Goal: Transaction & Acquisition: Purchase product/service

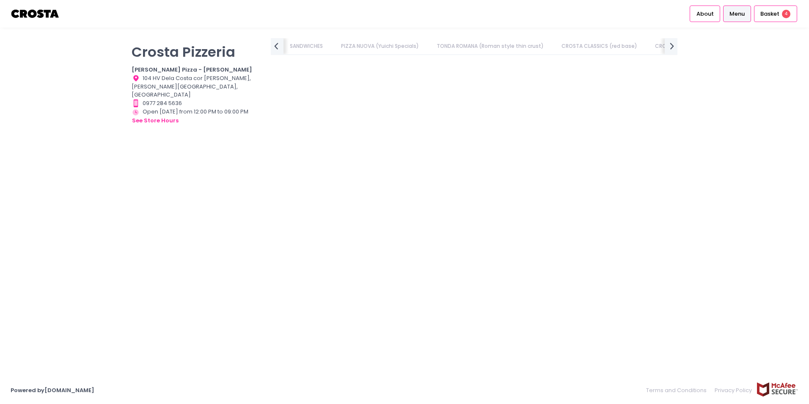
scroll to position [1354, 0]
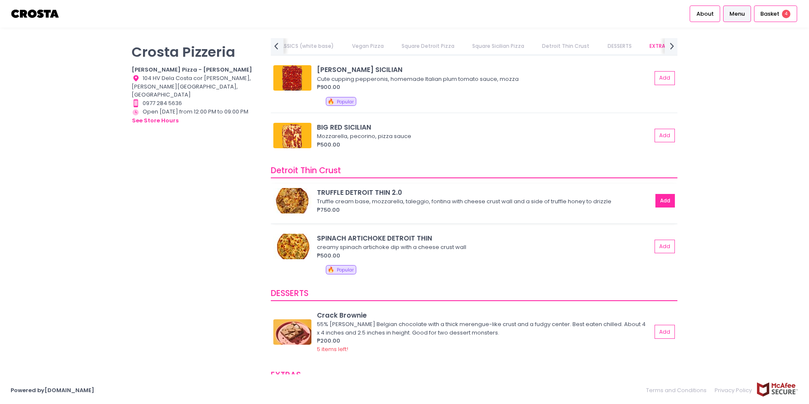
click at [661, 198] on button "Add" at bounding box center [664, 201] width 19 height 14
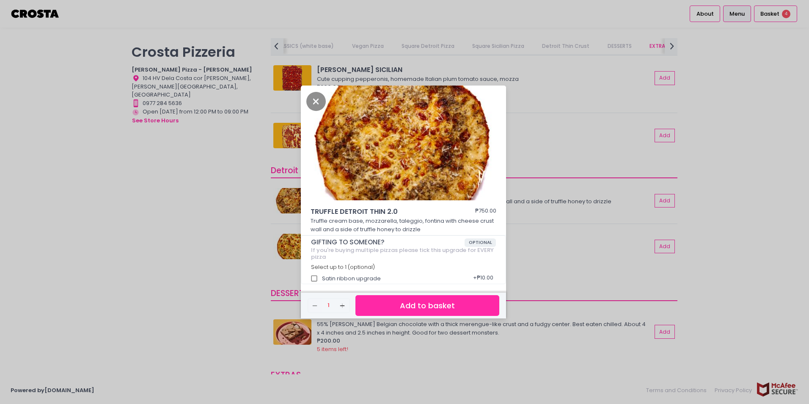
click at [443, 305] on button "Add to basket" at bounding box center [427, 305] width 144 height 21
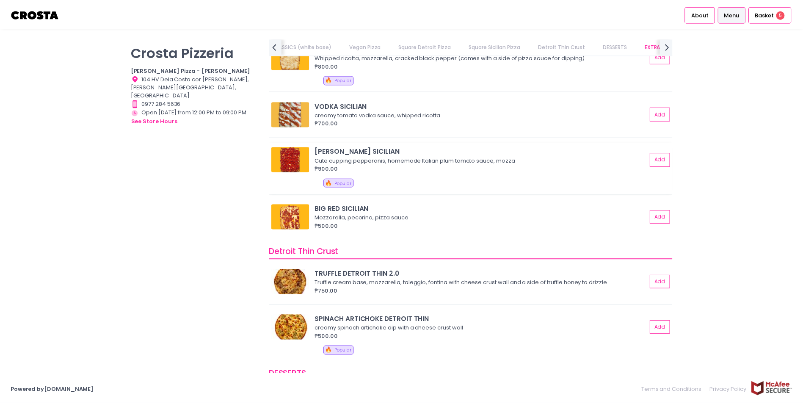
scroll to position [1269, 0]
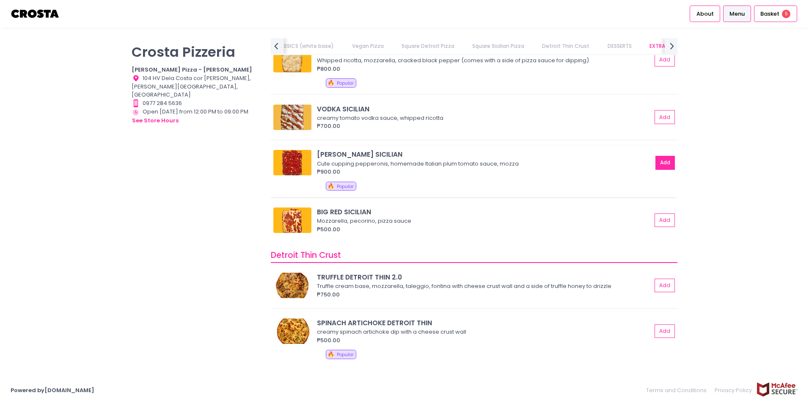
click at [661, 164] on button "Add" at bounding box center [664, 163] width 19 height 14
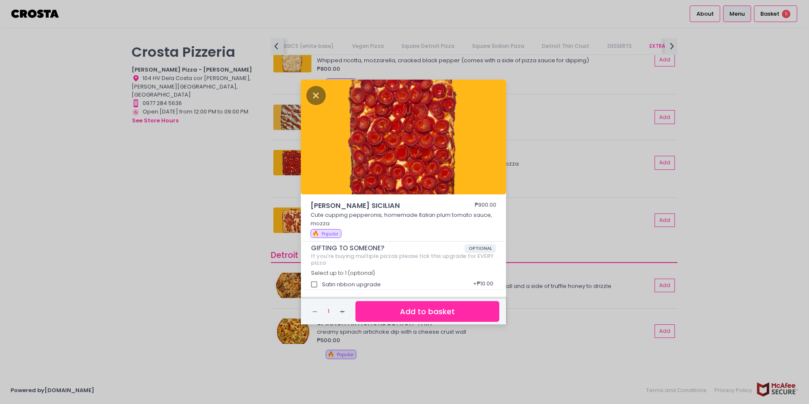
click at [444, 312] on button "Add to basket" at bounding box center [427, 311] width 144 height 21
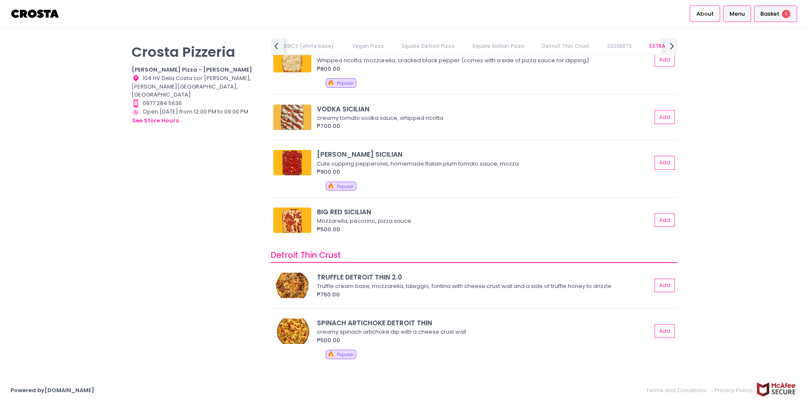
click at [771, 15] on span "Basket" at bounding box center [769, 14] width 19 height 8
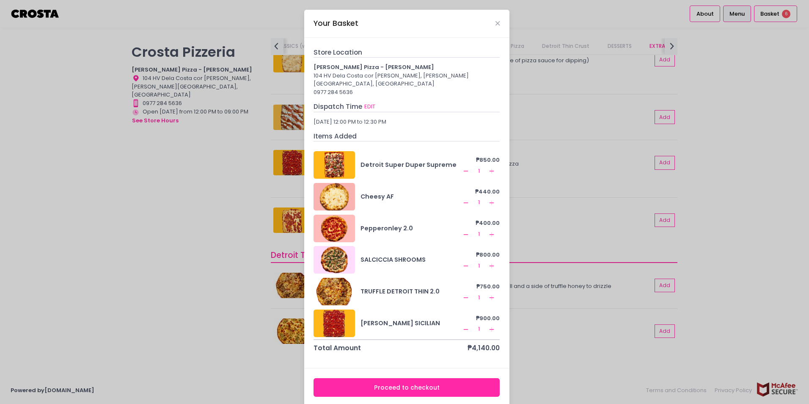
click at [462, 262] on icon "Remove Created with Sketch." at bounding box center [465, 265] width 7 height 7
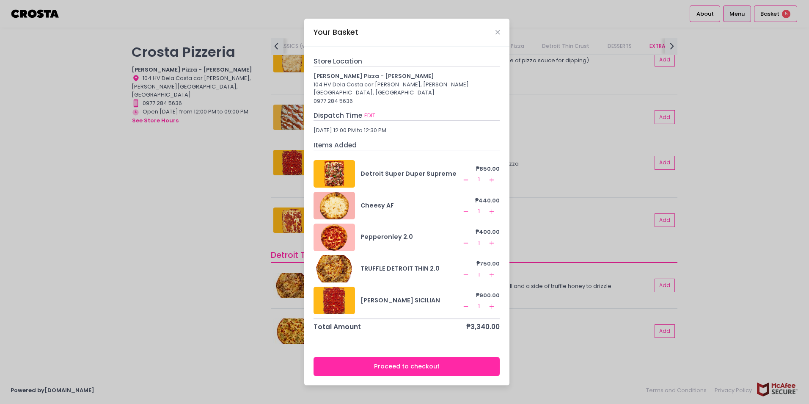
click at [462, 176] on button "Remove Created with Sketch." at bounding box center [466, 179] width 10 height 10
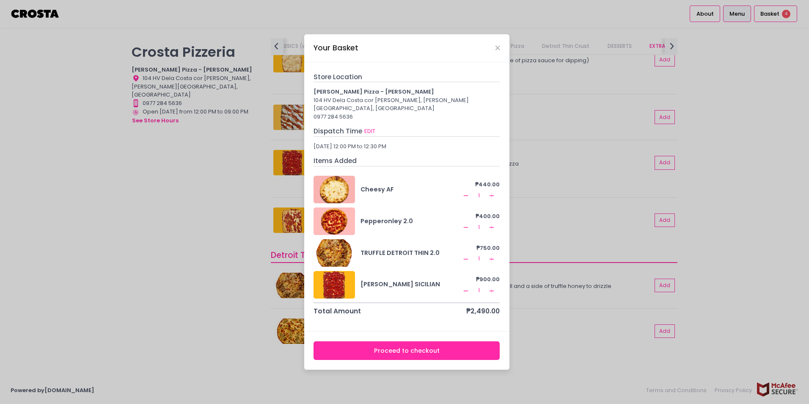
click at [385, 351] on button "Proceed to checkout" at bounding box center [407, 350] width 186 height 19
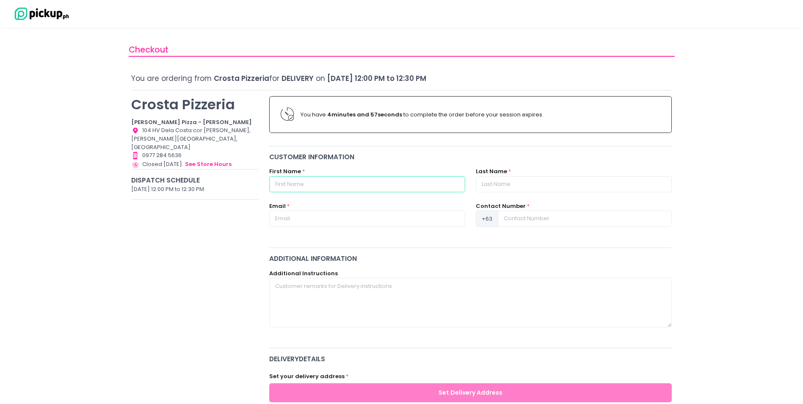
click at [366, 183] on input "text" at bounding box center [367, 184] width 196 height 16
type input "Jenn"
type input "Dalisay"
type input "[EMAIL_ADDRESS][DOMAIN_NAME]"
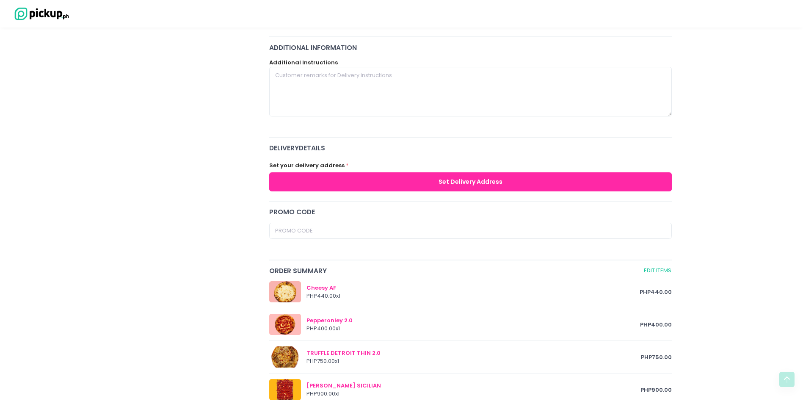
scroll to position [212, 0]
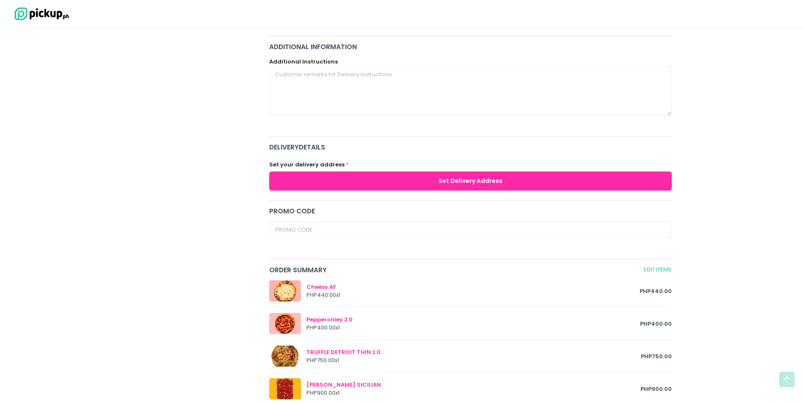
type input "9176374237"
click at [484, 181] on button "Set Delivery Address" at bounding box center [470, 180] width 403 height 19
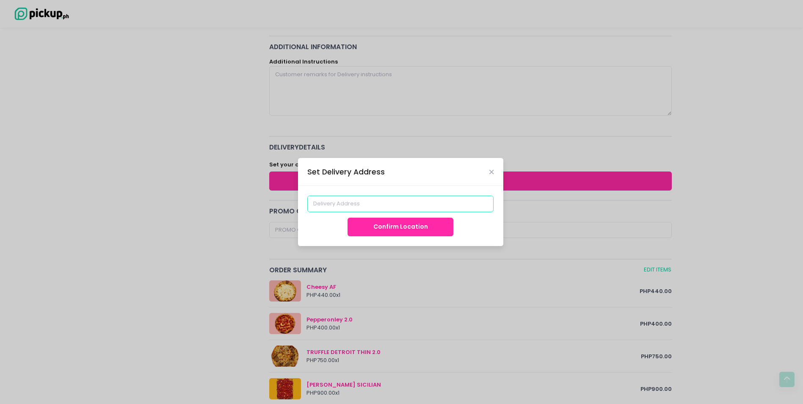
click at [427, 202] on input at bounding box center [400, 203] width 186 height 16
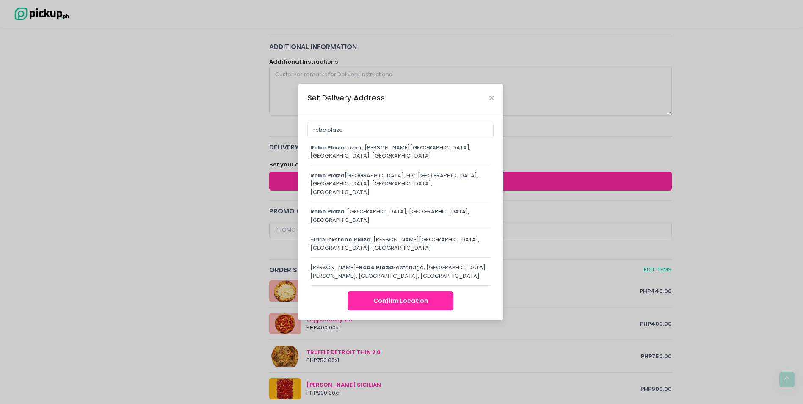
click at [426, 160] on div "[GEOGRAPHIC_DATA], [PERSON_NAME][STREET_ADDRESS]" at bounding box center [400, 151] width 181 height 17
type input "[GEOGRAPHIC_DATA][PERSON_NAME], [GEOGRAPHIC_DATA]"
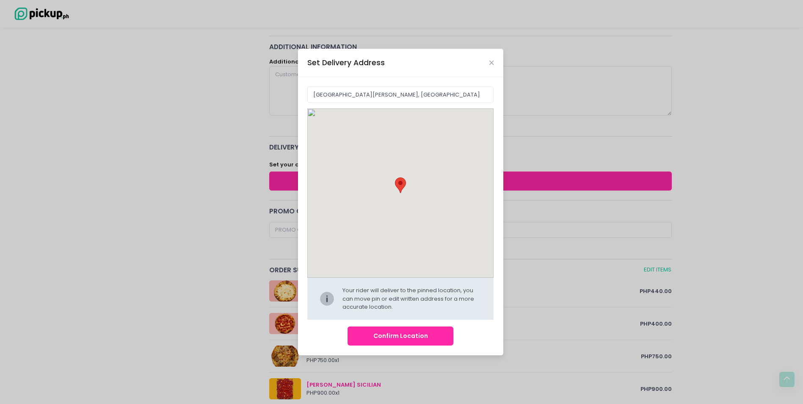
click at [417, 336] on button "Confirm Location" at bounding box center [400, 335] width 106 height 19
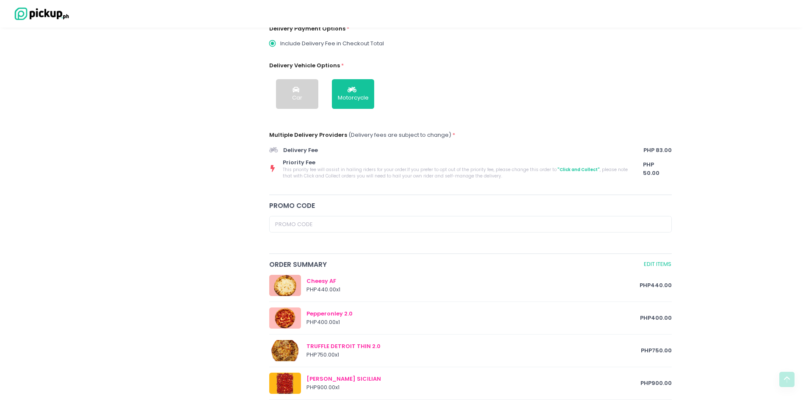
scroll to position [465, 0]
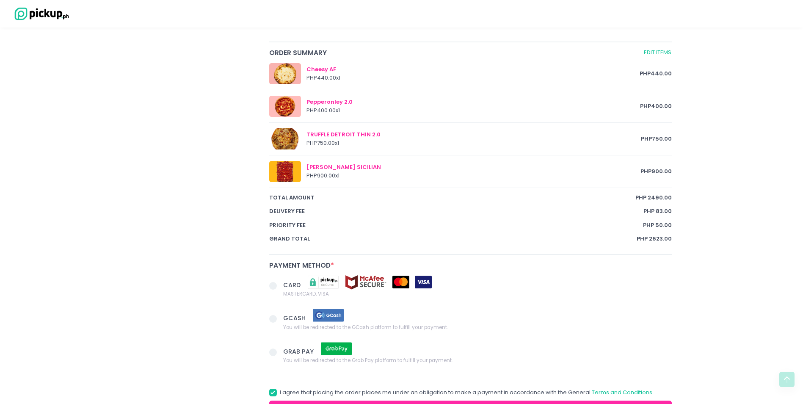
click at [274, 288] on span at bounding box center [273, 286] width 8 height 8
click at [280, 287] on input "CARD MASTERCARD, VISA" at bounding box center [283, 284] width 6 height 6
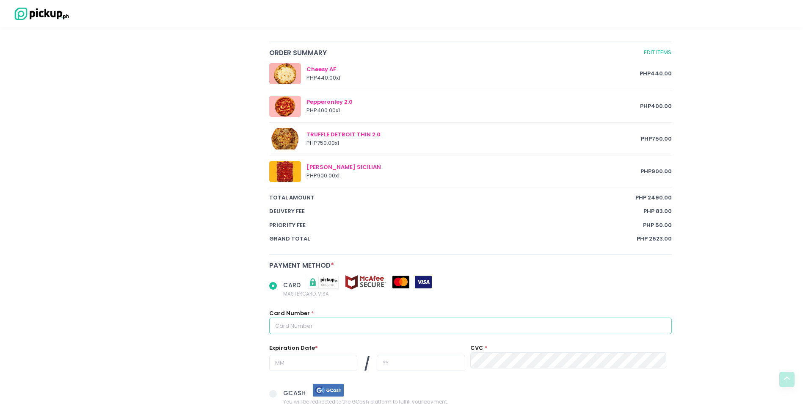
click at [318, 326] on input "text" at bounding box center [470, 325] width 403 height 16
radio input "true"
type input "4"
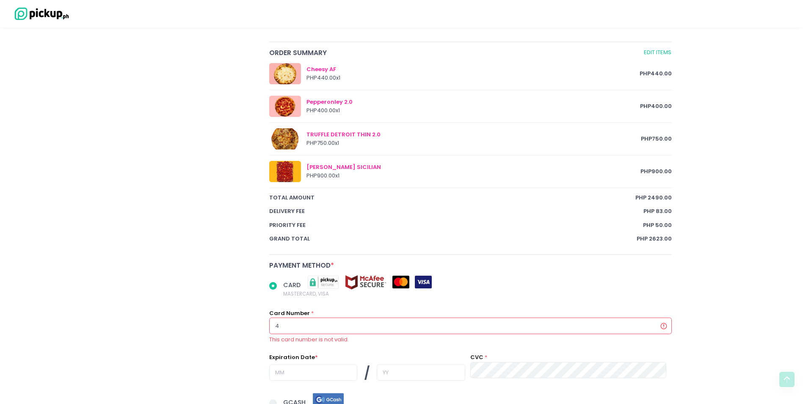
radio input "true"
type input "41"
radio input "true"
type input "418"
radio input "true"
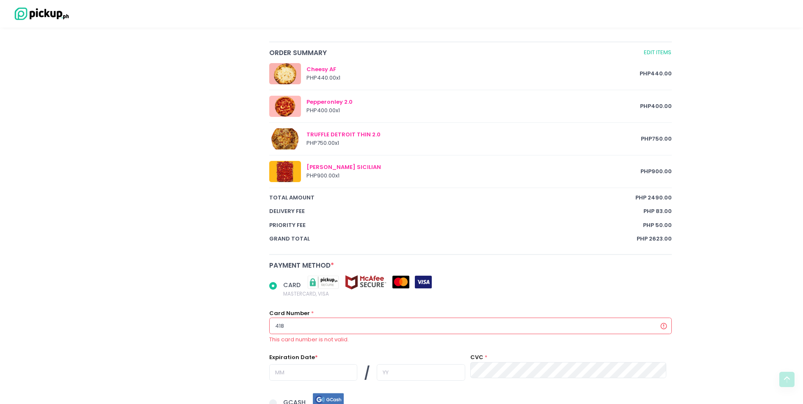
type input "4183"
radio input "true"
type input "41835"
radio input "true"
type input "418359"
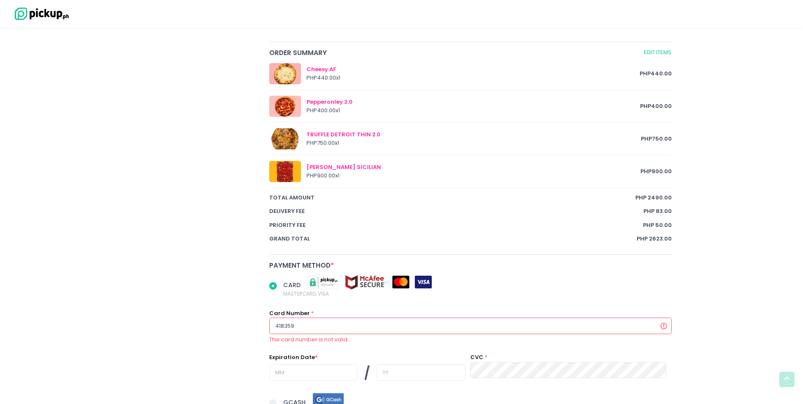
radio input "true"
type input "4183590"
radio input "true"
type input "41835900"
radio input "true"
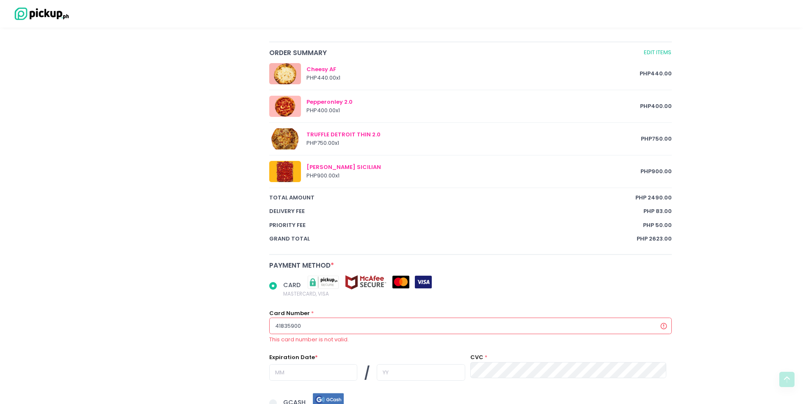
type input "418359004"
radio input "true"
type input "4183590046"
radio input "true"
type input "41835900460"
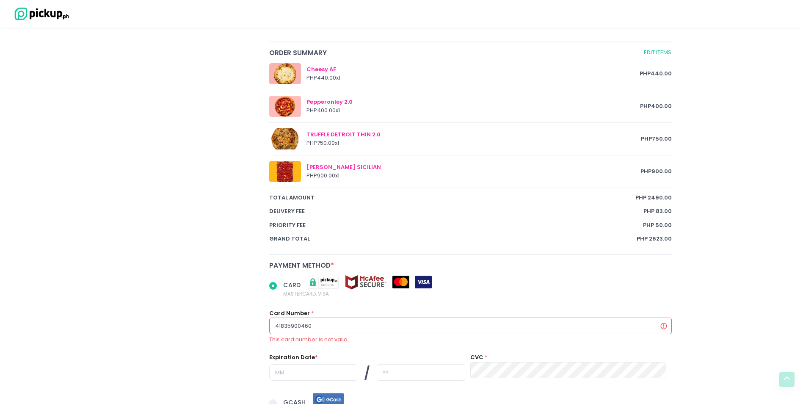
radio input "true"
type input "418359004605"
radio input "true"
type input "4183590046056"
radio input "true"
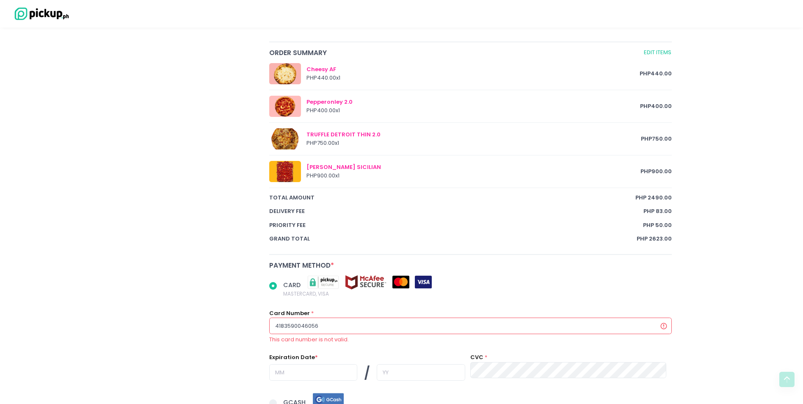
type input "41835900460561"
radio input "true"
type input "418359004605610"
radio input "true"
type input "4183590046056101"
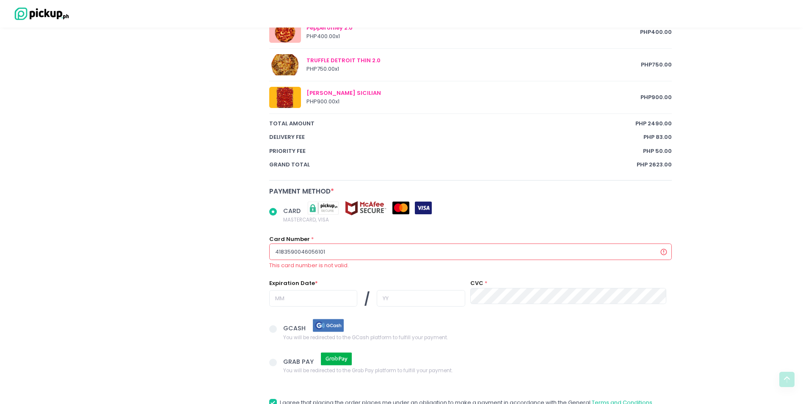
scroll to position [550, 0]
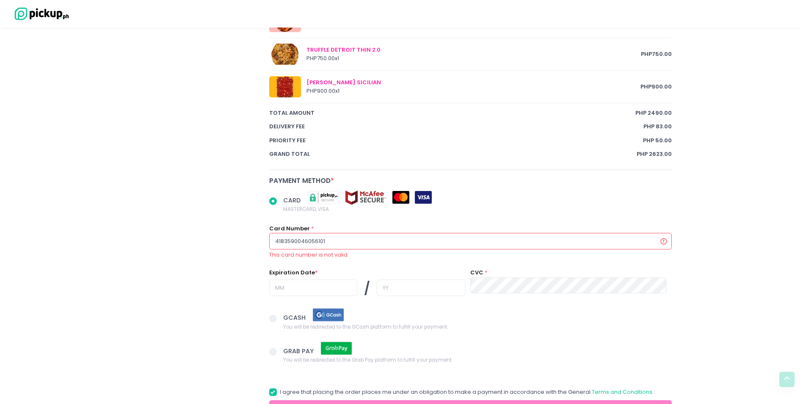
radio input "true"
type input "4183590046056101"
click at [286, 241] on input "4183590046056101" at bounding box center [470, 241] width 403 height 16
click at [303, 241] on input "4183590046056101" at bounding box center [470, 241] width 403 height 16
radio input "true"
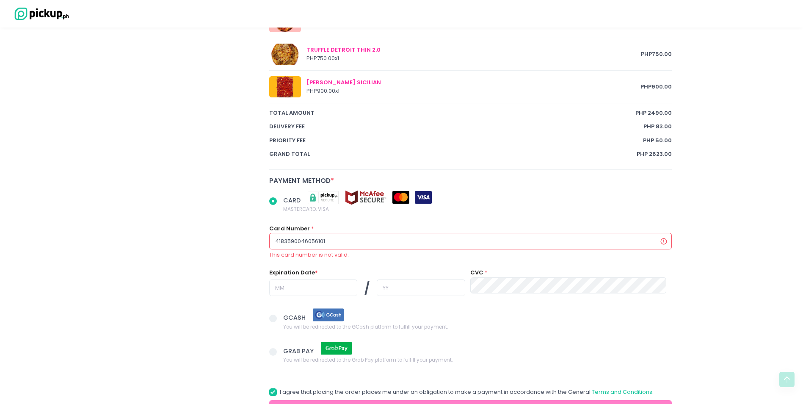
type input "418359006056101"
radio input "true"
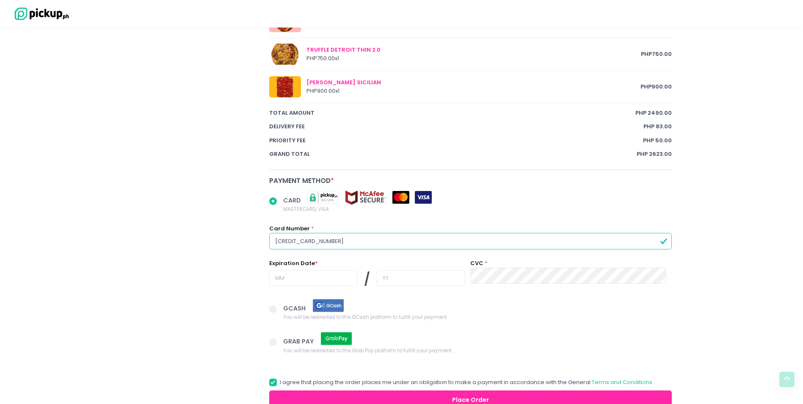
type input "[CREDIT_CARD_NUMBER]"
click at [324, 277] on input "text" at bounding box center [313, 278] width 88 height 16
radio input "true"
type input "0"
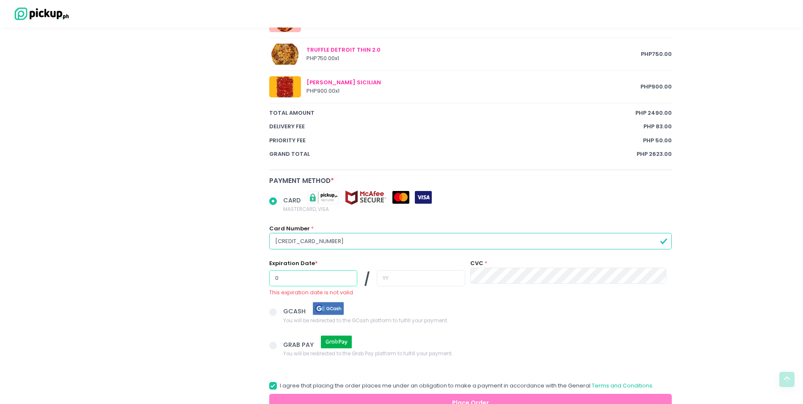
radio input "true"
type input "07"
click at [381, 278] on input "text" at bounding box center [421, 278] width 88 height 16
radio input "true"
type input "2"
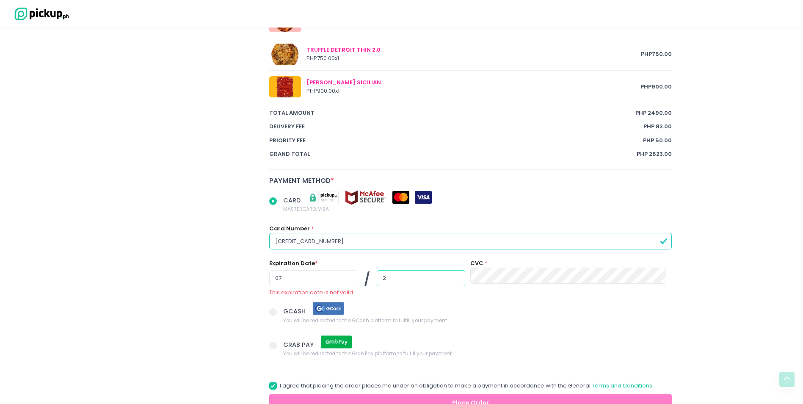
radio input "true"
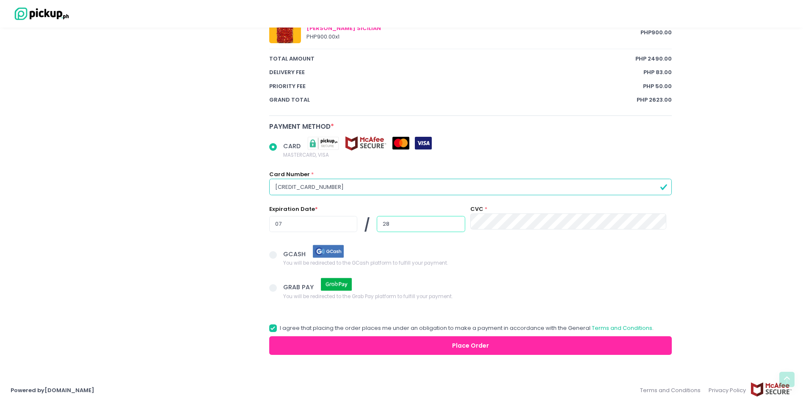
scroll to position [605, 0]
type input "28"
click at [529, 343] on button "Place Order" at bounding box center [470, 345] width 403 height 19
click at [567, 343] on button "Place Order" at bounding box center [470, 345] width 403 height 19
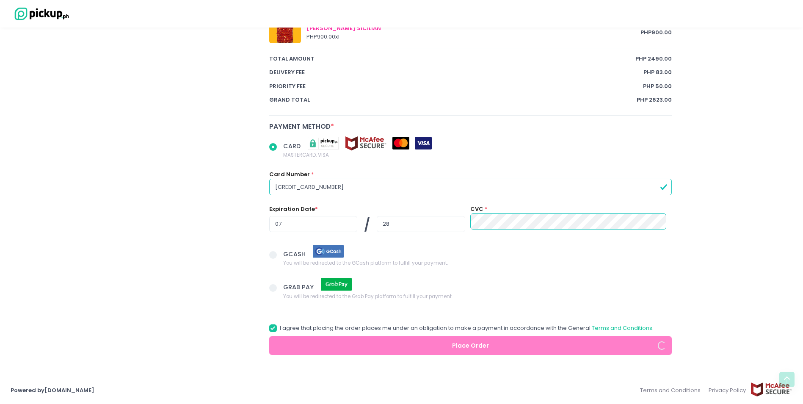
radio input "true"
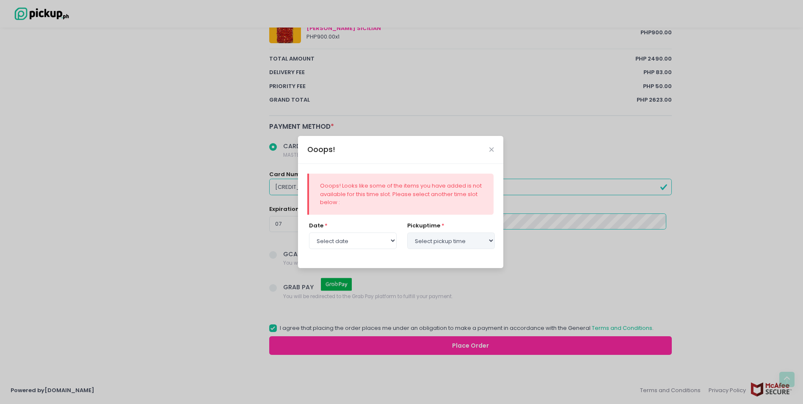
select select "12:00"
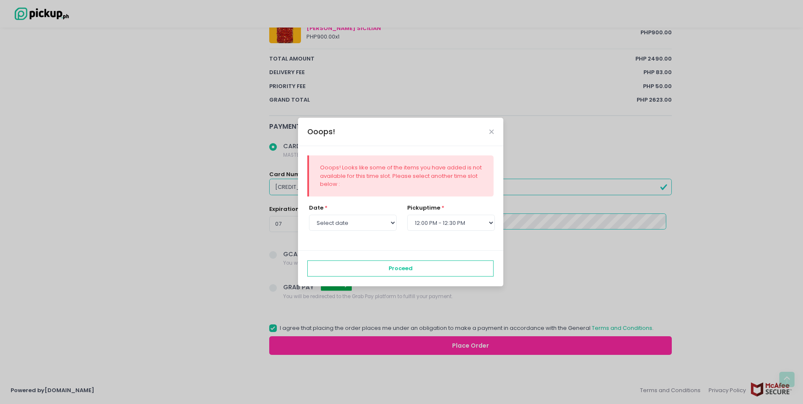
select select "[DATE]"
click at [491, 130] on icon "Close" at bounding box center [491, 132] width 4 height 6
radio input "true"
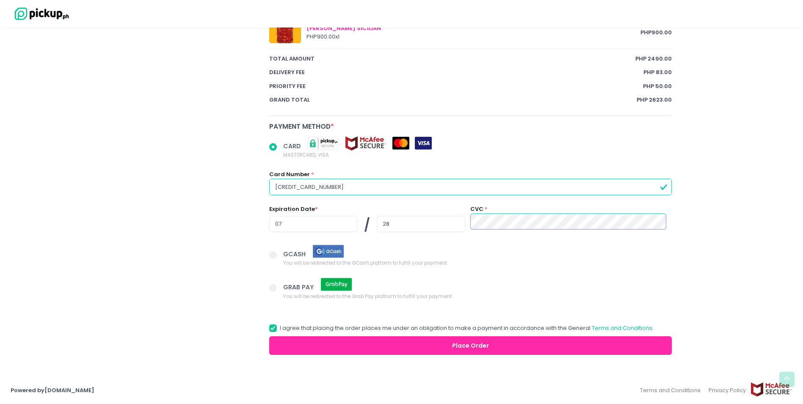
scroll to position [351, 0]
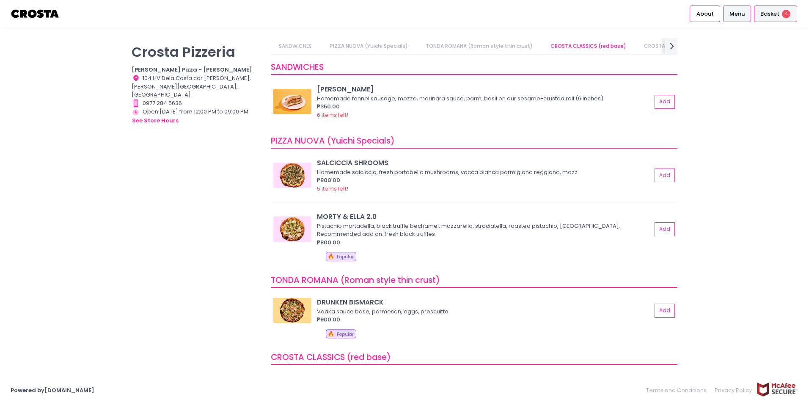
click at [774, 11] on span "Basket" at bounding box center [769, 14] width 19 height 8
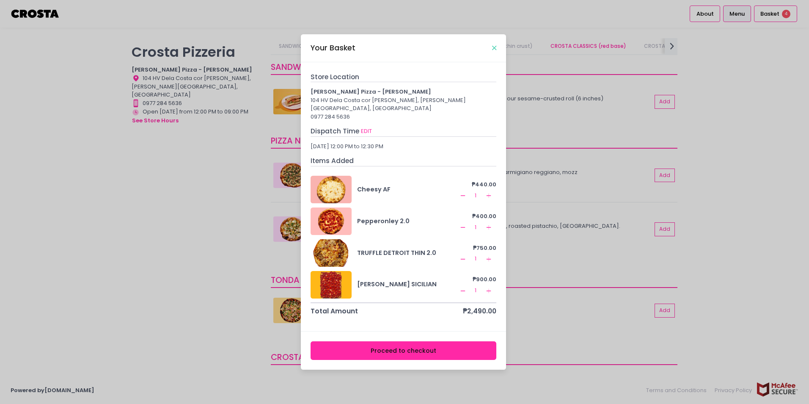
click at [496, 50] on button "Close" at bounding box center [494, 48] width 4 height 4
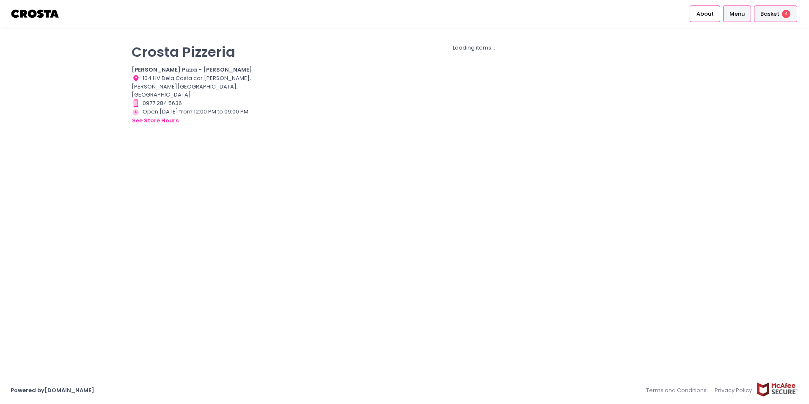
click at [773, 13] on span "Basket" at bounding box center [769, 14] width 19 height 8
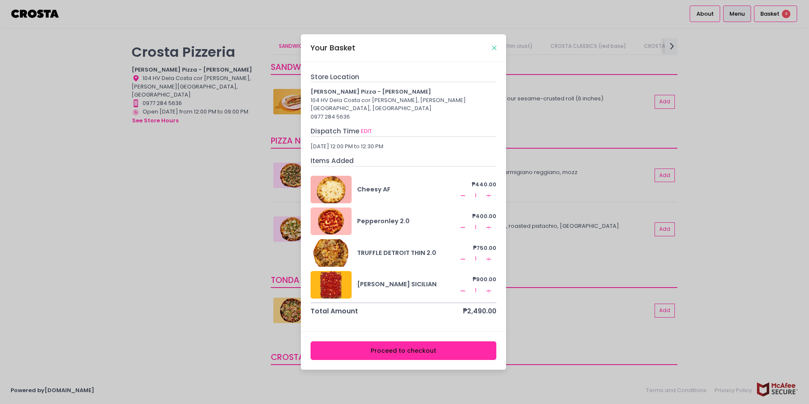
click at [493, 51] on icon "Close" at bounding box center [494, 48] width 4 height 6
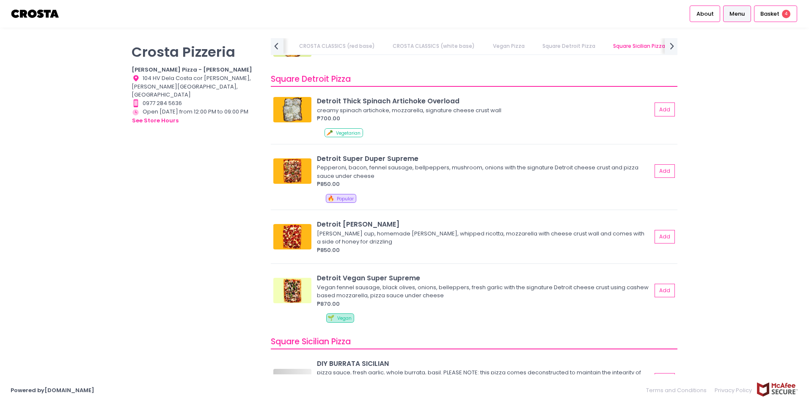
scroll to position [889, 0]
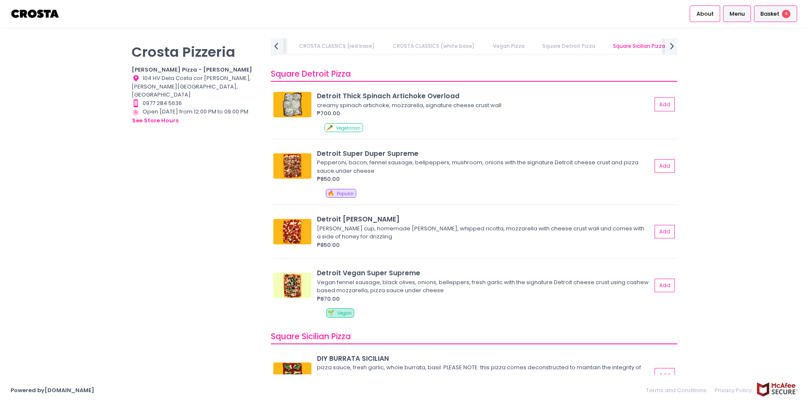
click at [773, 12] on span "Basket" at bounding box center [769, 14] width 19 height 8
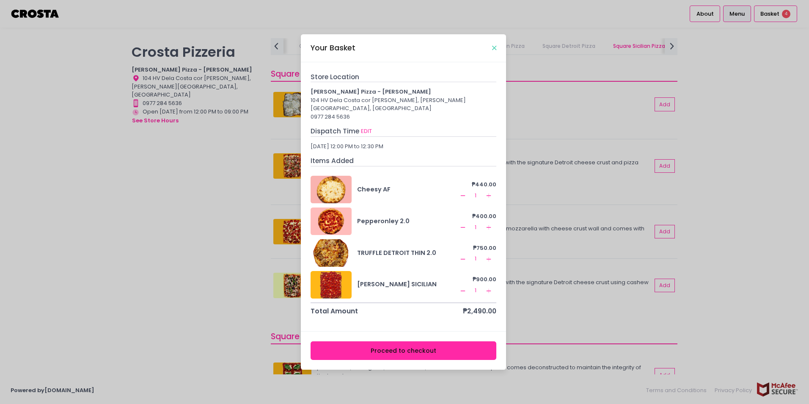
click at [494, 51] on icon "Close" at bounding box center [494, 48] width 4 height 6
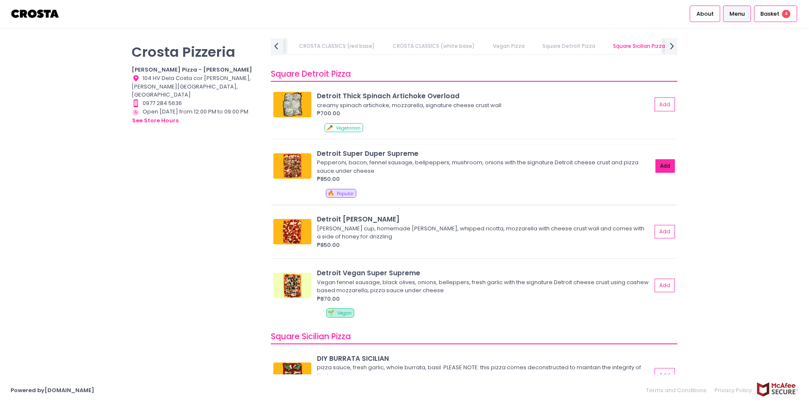
click at [655, 163] on button "Add" at bounding box center [664, 166] width 19 height 14
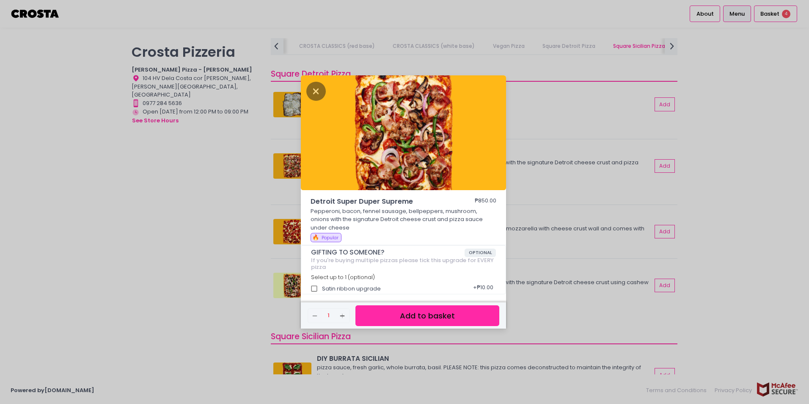
click at [443, 312] on button "Add to basket" at bounding box center [427, 315] width 144 height 21
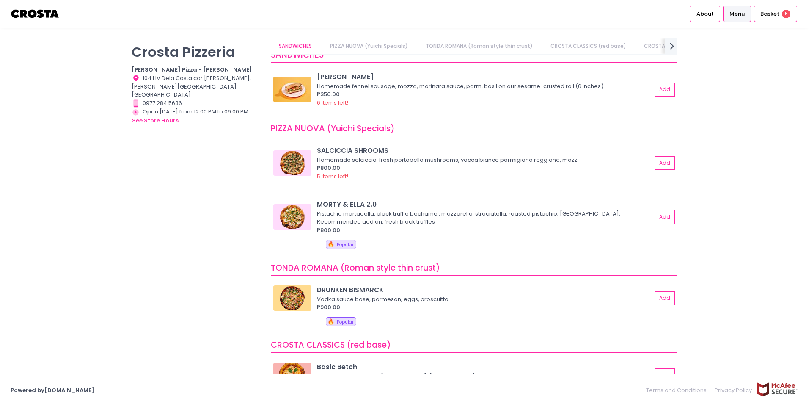
scroll to position [0, 0]
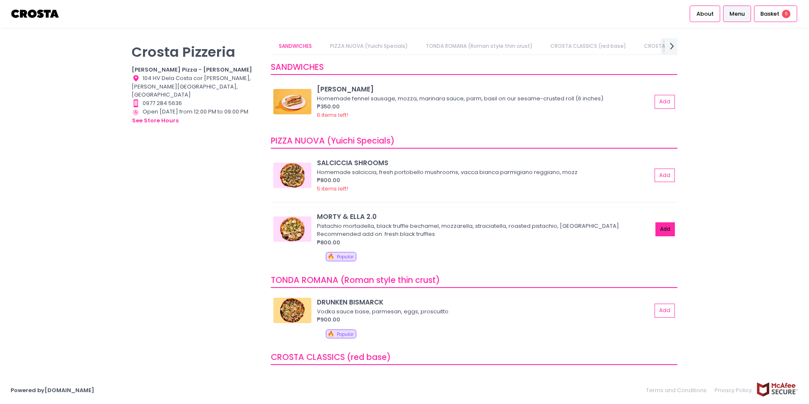
click at [662, 229] on button "Add" at bounding box center [664, 229] width 19 height 14
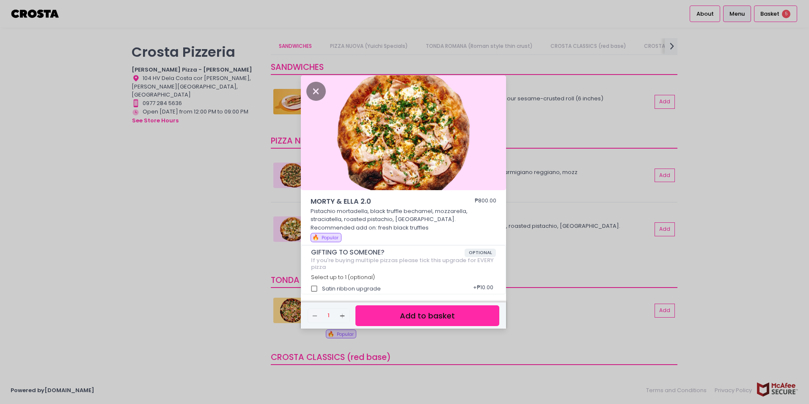
click at [418, 315] on button "Add to basket" at bounding box center [427, 315] width 144 height 21
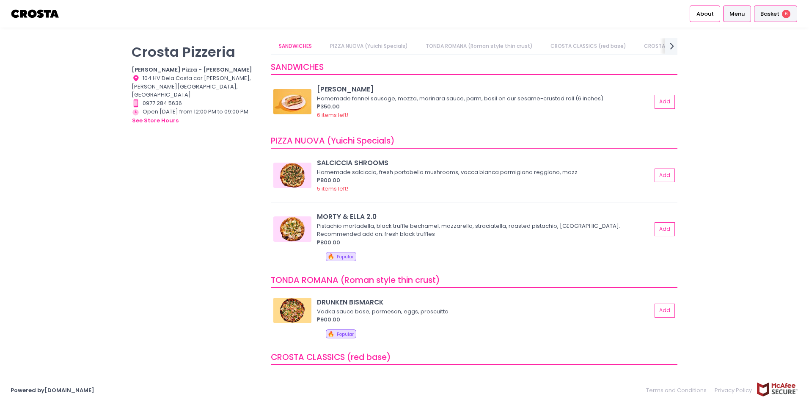
click at [765, 12] on span "Basket" at bounding box center [769, 14] width 19 height 8
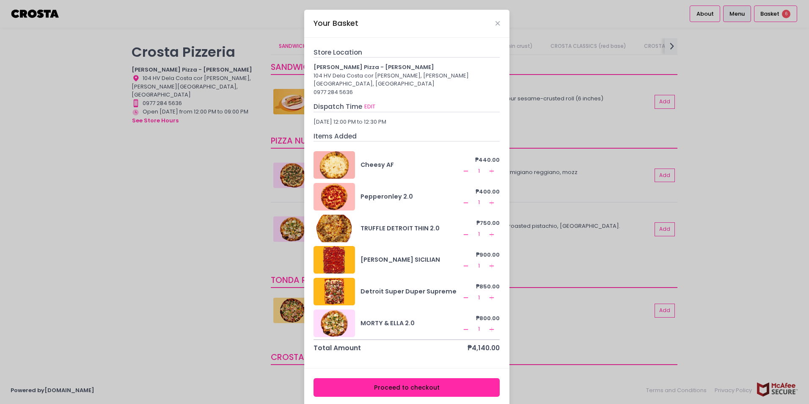
click at [462, 231] on icon "Remove Created with Sketch." at bounding box center [465, 234] width 7 height 7
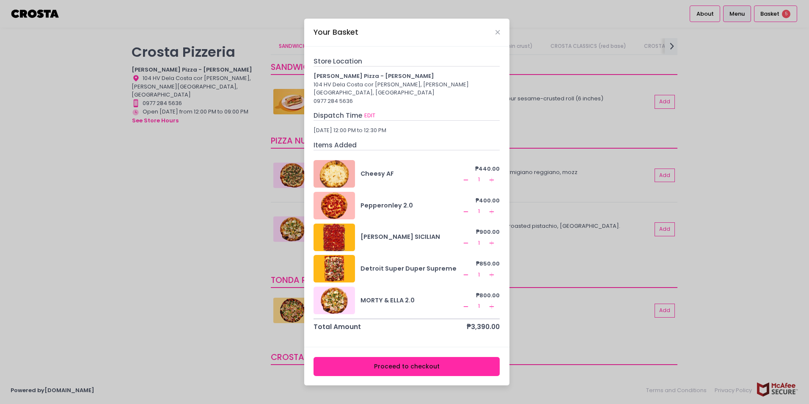
click at [465, 239] on icon "Remove Created with Sketch." at bounding box center [465, 242] width 7 height 7
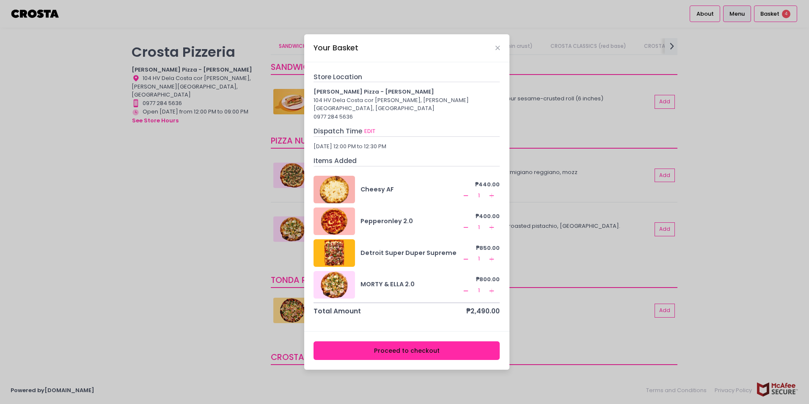
click at [430, 343] on button "Proceed to checkout" at bounding box center [407, 350] width 186 height 19
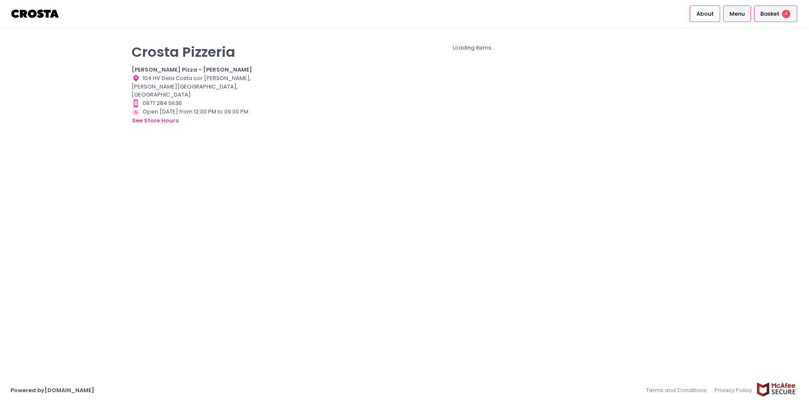
click at [773, 14] on span "Basket" at bounding box center [769, 14] width 19 height 8
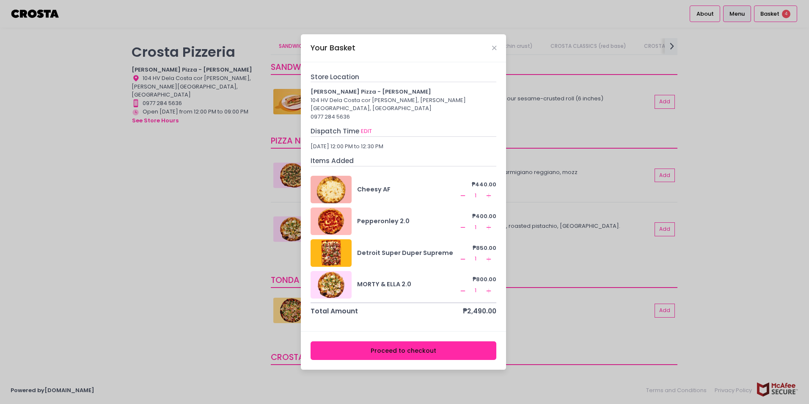
click at [461, 193] on icon "Remove Created with Sketch." at bounding box center [463, 195] width 7 height 7
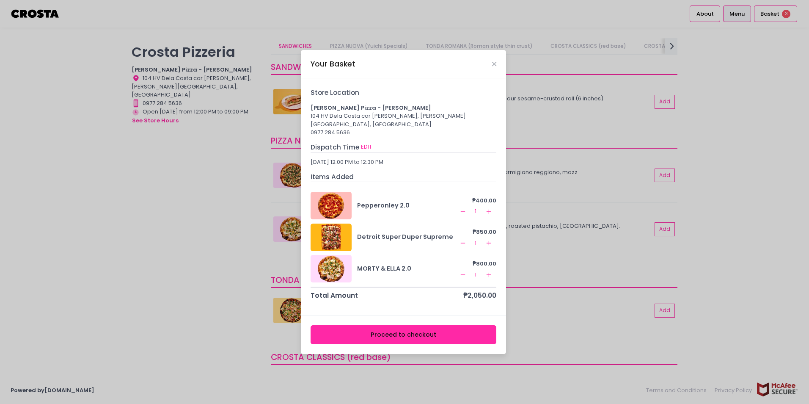
click at [461, 208] on icon "Remove Created with Sketch." at bounding box center [463, 211] width 7 height 7
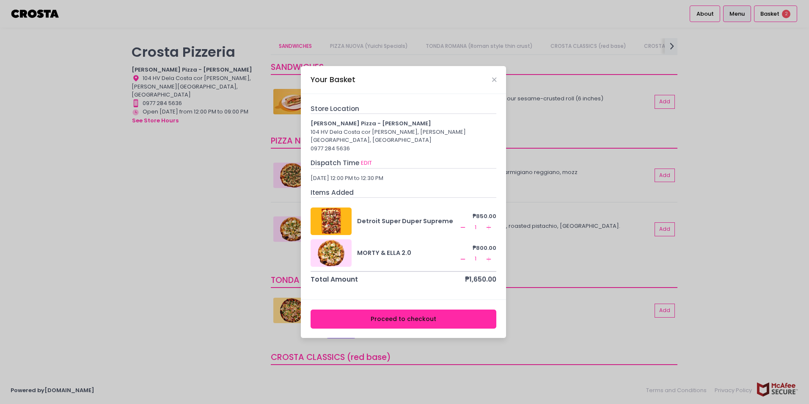
click at [463, 226] on icon "Remove Created with Sketch." at bounding box center [463, 227] width 7 height 7
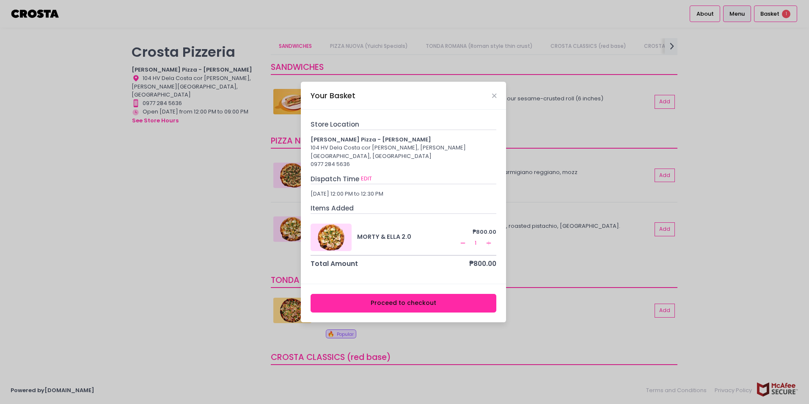
click at [465, 240] on icon "Remove Created with Sketch." at bounding box center [463, 242] width 7 height 7
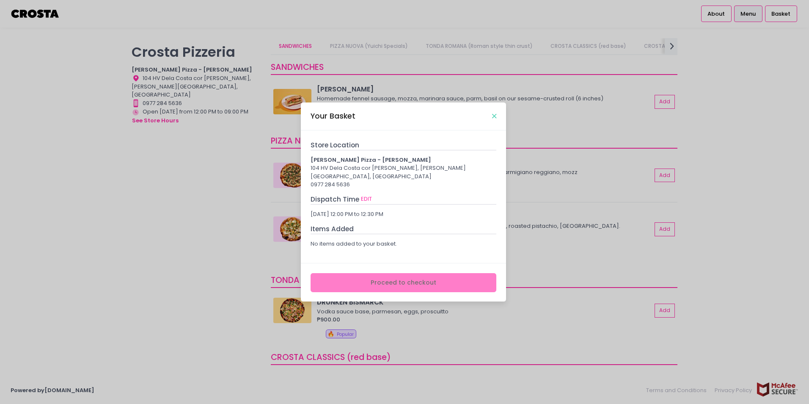
click at [495, 119] on icon "Close" at bounding box center [494, 116] width 4 height 6
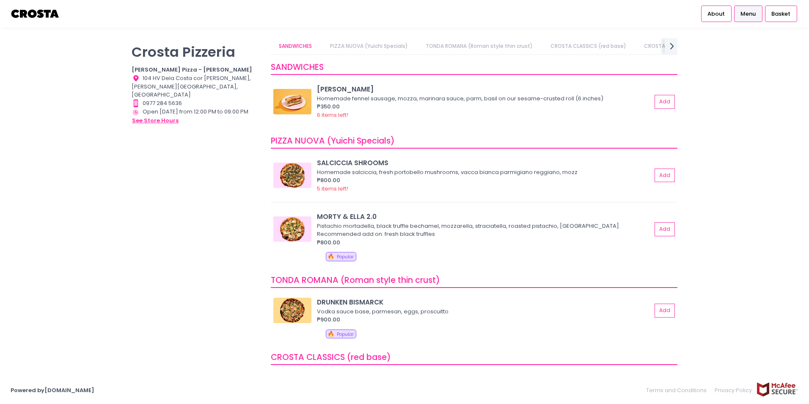
click at [140, 116] on button "see store hours" at bounding box center [155, 120] width 47 height 9
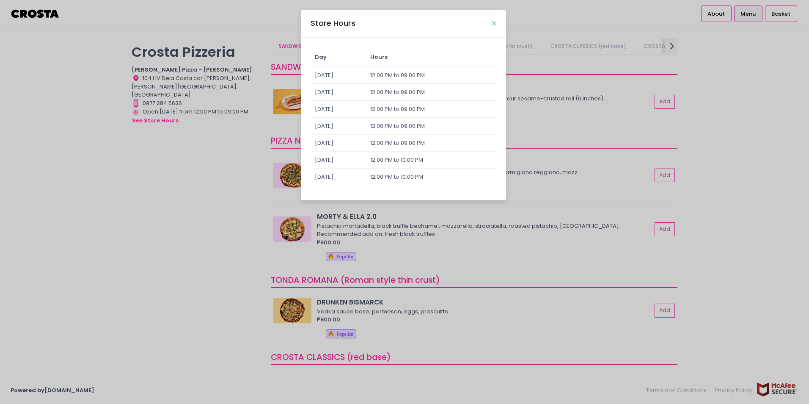
click at [493, 22] on icon "Close" at bounding box center [494, 23] width 4 height 6
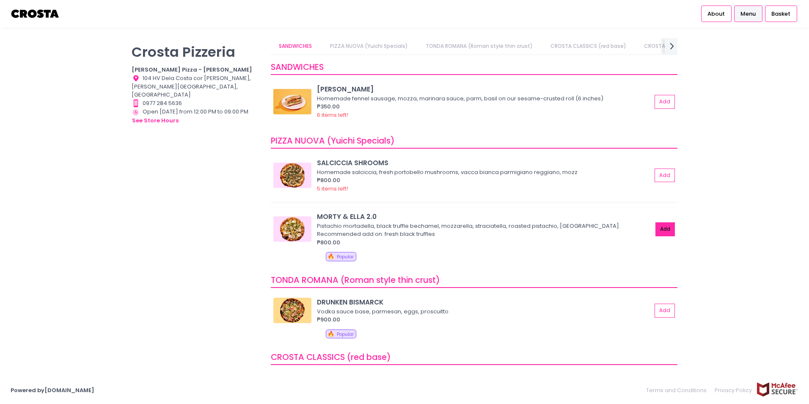
click at [660, 231] on button "Add" at bounding box center [664, 229] width 19 height 14
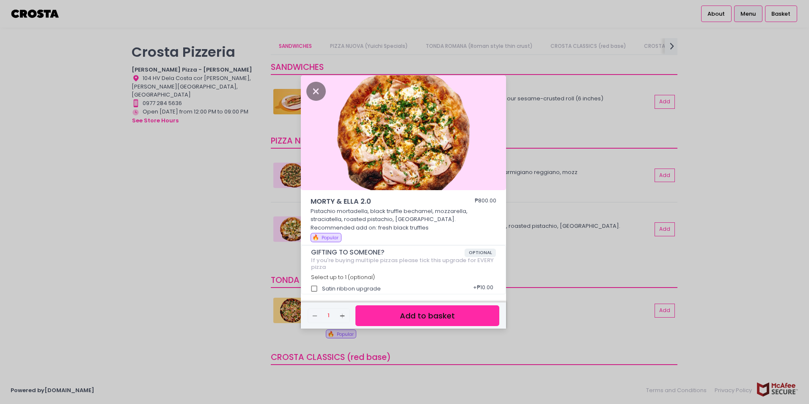
click at [398, 320] on button "Add to basket" at bounding box center [427, 315] width 144 height 21
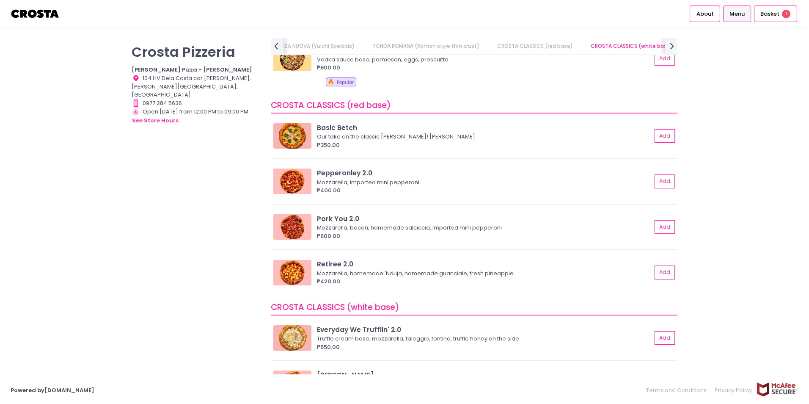
scroll to position [254, 0]
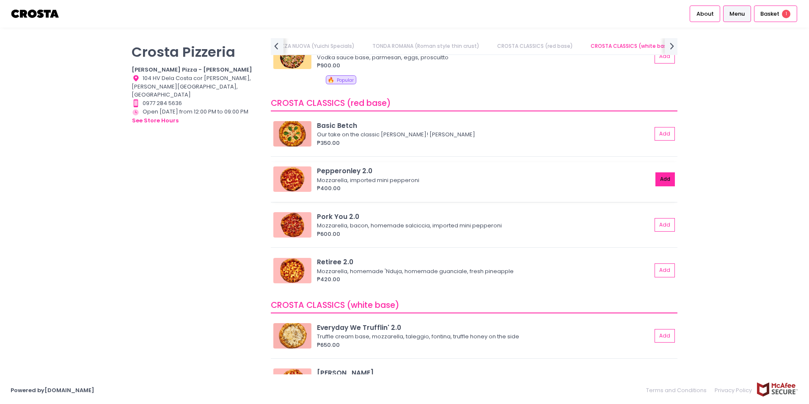
click at [655, 178] on button "Add" at bounding box center [664, 179] width 19 height 14
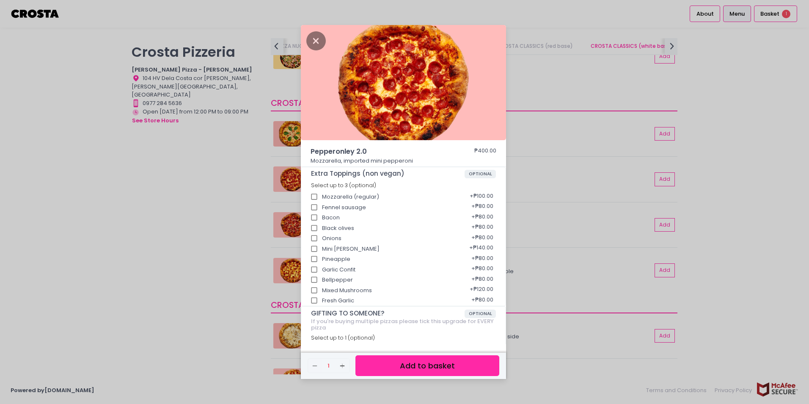
click at [436, 371] on button "Add to basket" at bounding box center [427, 365] width 144 height 21
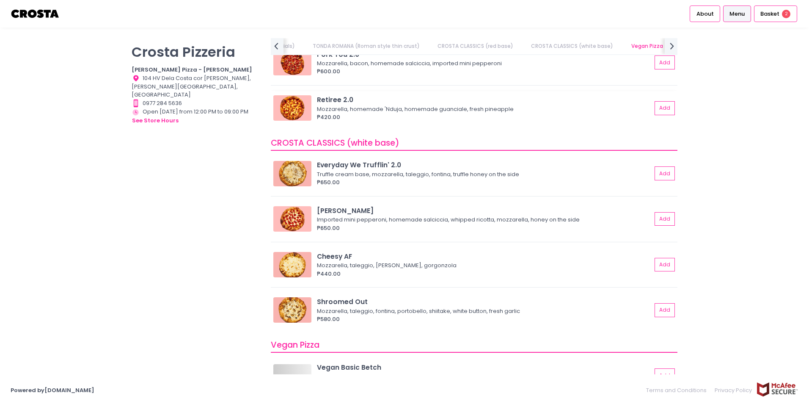
scroll to position [423, 0]
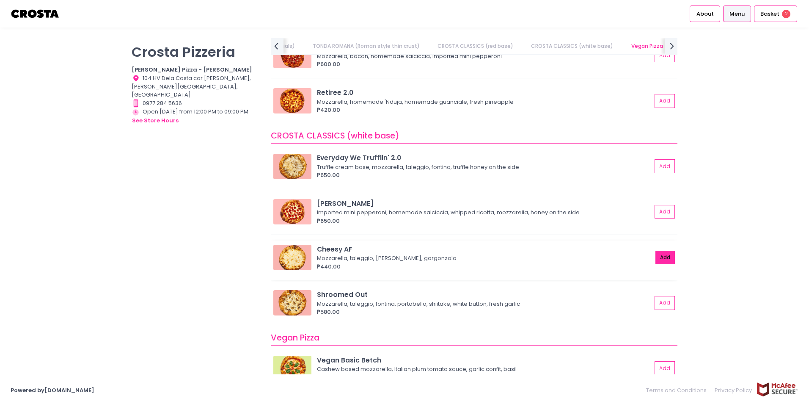
click at [655, 257] on button "Add" at bounding box center [664, 257] width 19 height 14
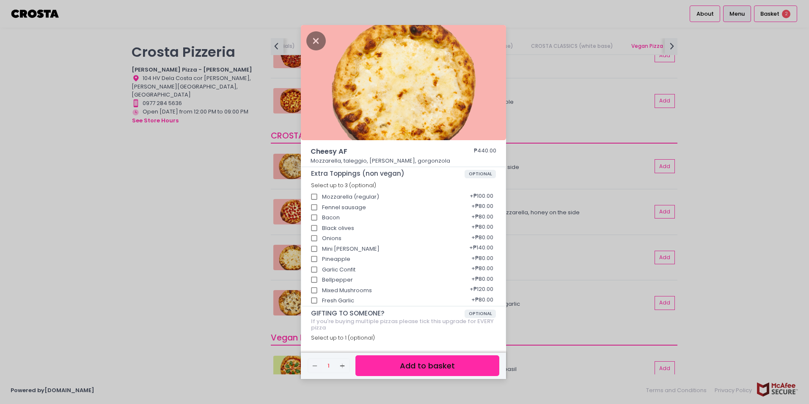
click at [388, 368] on button "Add to basket" at bounding box center [427, 365] width 144 height 21
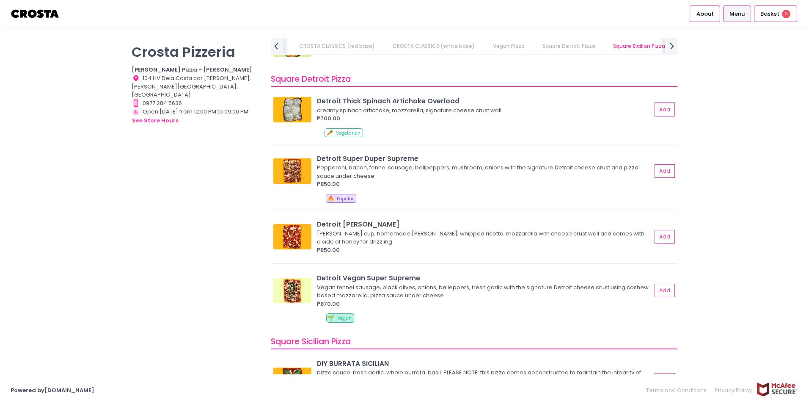
scroll to position [889, 0]
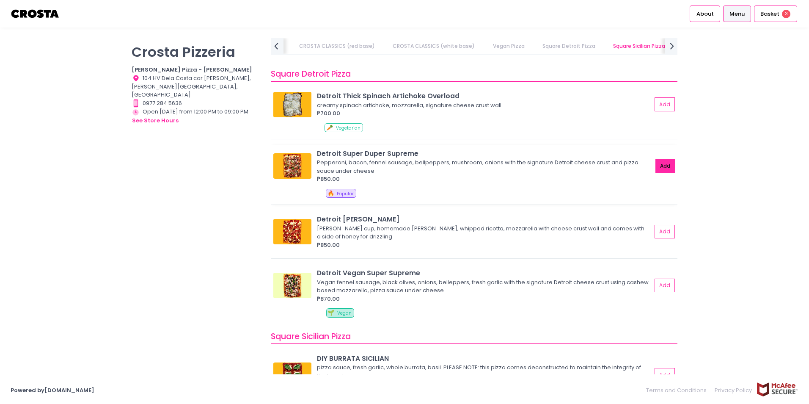
click at [660, 168] on button "Add" at bounding box center [664, 166] width 19 height 14
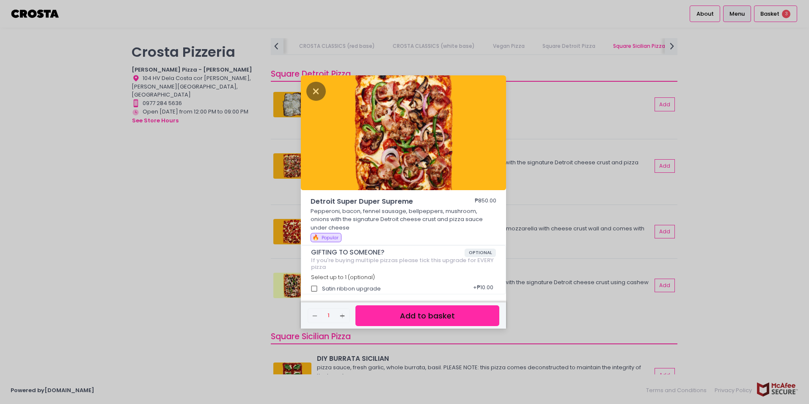
click at [428, 319] on button "Add to basket" at bounding box center [427, 315] width 144 height 21
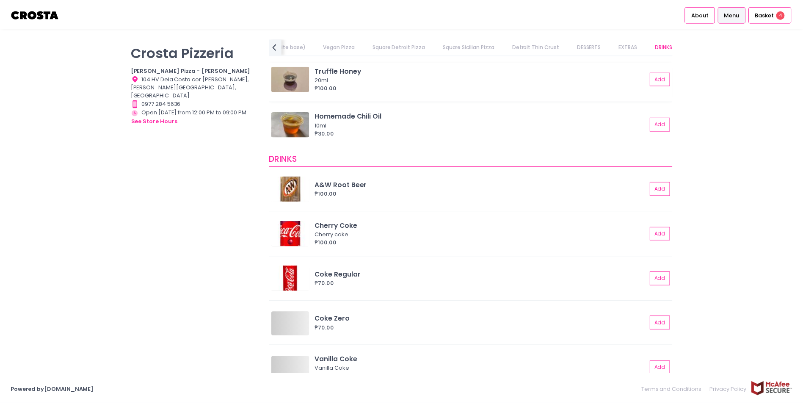
scroll to position [1777, 0]
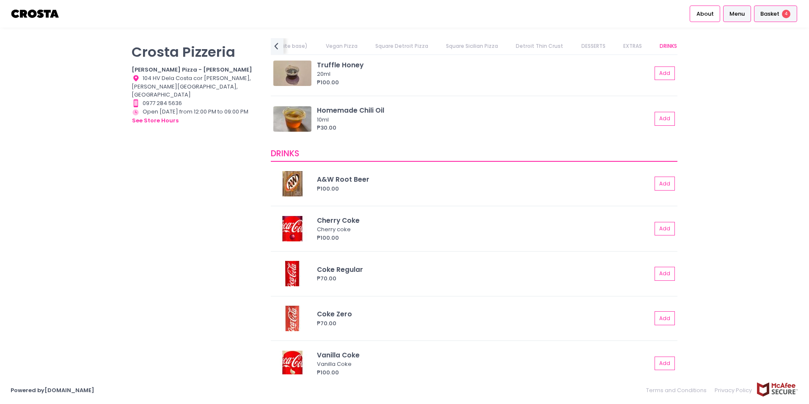
click at [779, 13] on div "Basket 4" at bounding box center [775, 14] width 43 height 17
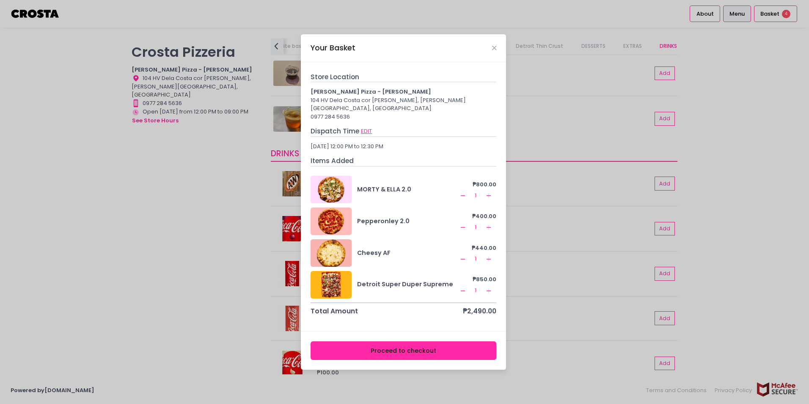
click at [366, 127] on button "EDIT" at bounding box center [367, 131] width 12 height 9
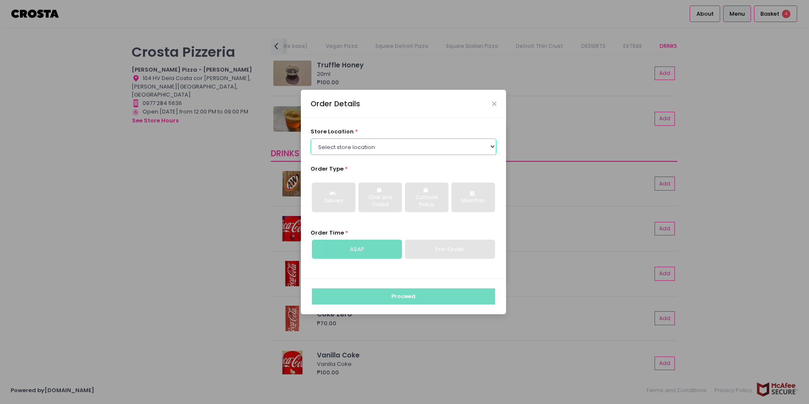
click at [385, 147] on select "Select store location [PERSON_NAME] Pizza - [PERSON_NAME] Pizza - [GEOGRAPHIC_D…" at bounding box center [404, 146] width 186 height 16
select select "5fabb2e53664a8677beaeb89"
click at [311, 138] on select "Select store location [PERSON_NAME] Pizza - [PERSON_NAME] Pizza - [GEOGRAPHIC_D…" at bounding box center [404, 146] width 186 height 16
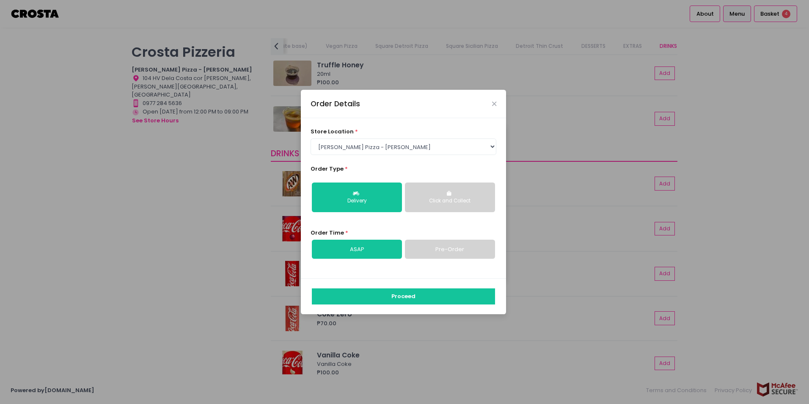
click at [430, 245] on link "Pre-Order" at bounding box center [450, 248] width 90 height 19
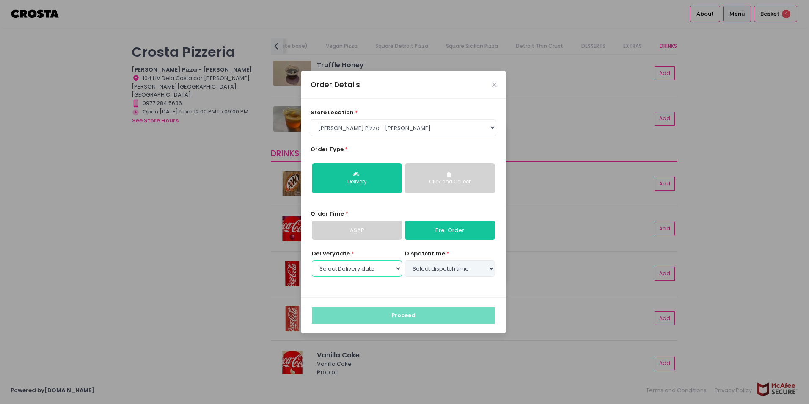
click at [376, 267] on select "Select Delivery date" at bounding box center [357, 268] width 90 height 16
select select "[DATE]"
click at [312, 260] on select "Select Delivery date [DATE] [DATE] [DATE] [DATE] [DATE] [DATE]" at bounding box center [357, 268] width 90 height 16
click at [485, 271] on select "Select dispatch time 12:00 PM - 12:30 PM 12:30 PM - 01:00 PM 01:00 PM - 01:30 P…" at bounding box center [450, 268] width 90 height 16
select select "12:30"
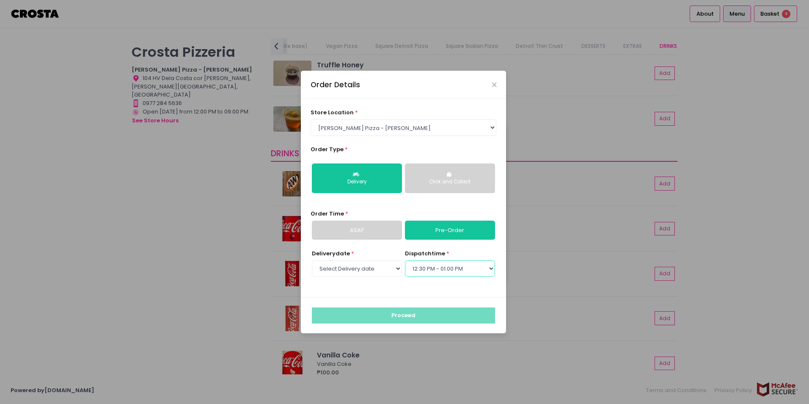
click at [405, 260] on select "Select dispatch time 12:00 PM - 12:30 PM 12:30 PM - 01:00 PM 01:00 PM - 01:30 P…" at bounding box center [450, 268] width 90 height 16
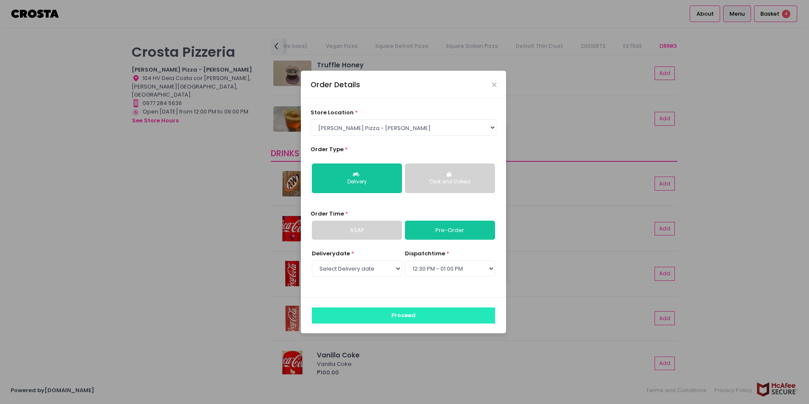
click at [405, 320] on button "Proceed" at bounding box center [403, 315] width 183 height 16
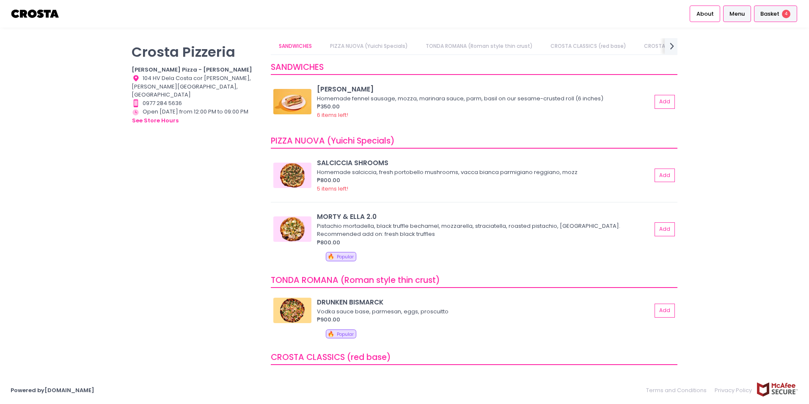
click at [774, 12] on span "Basket" at bounding box center [769, 14] width 19 height 8
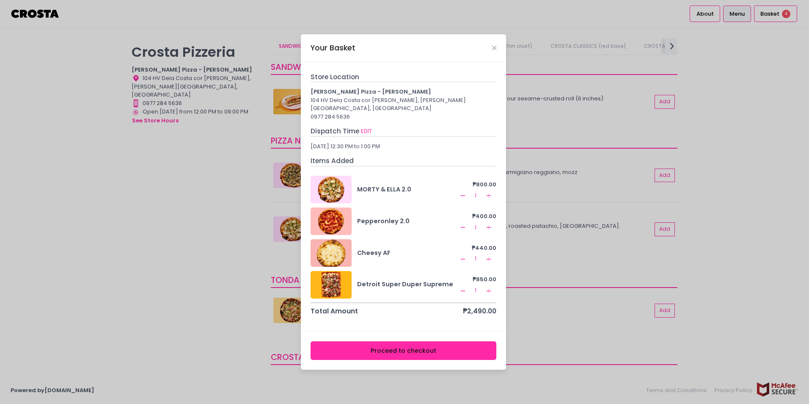
click at [465, 347] on button "Proceed to checkout" at bounding box center [404, 350] width 186 height 19
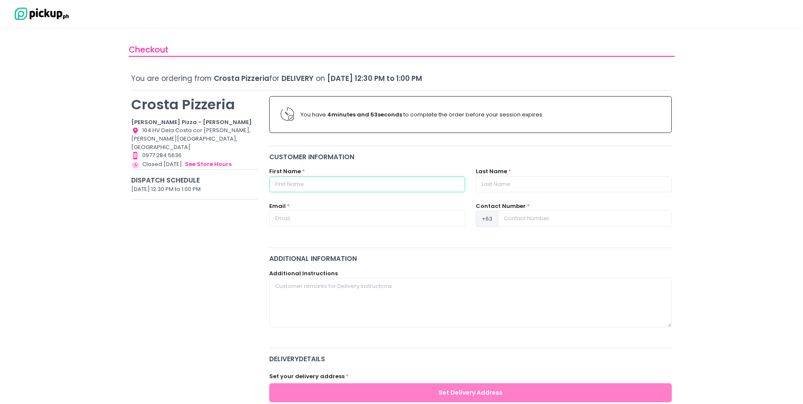
click at [359, 187] on input "text" at bounding box center [367, 184] width 196 height 16
type input "Jenn"
type input "Dalisay"
type input "[EMAIL_ADDRESS][DOMAIN_NAME]"
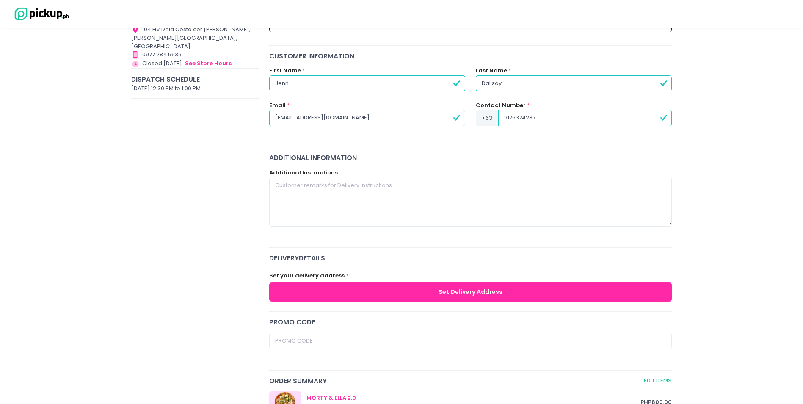
scroll to position [127, 0]
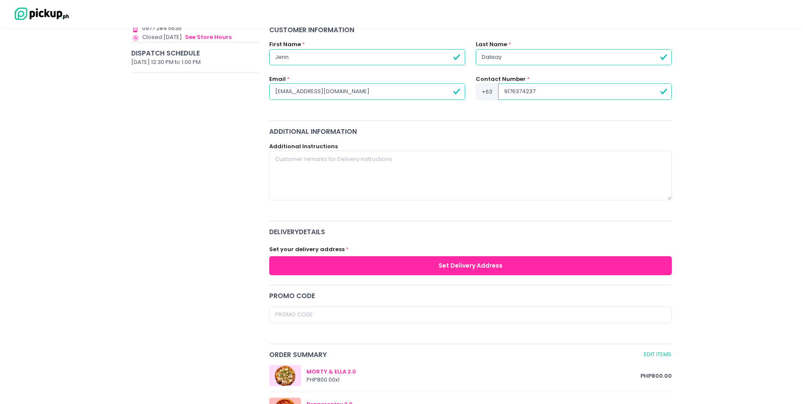
type input "9176374237"
click at [435, 158] on textarea at bounding box center [470, 175] width 403 height 49
type textarea "Please dispatch early around 12nn. Thank you."
click at [559, 267] on button "Set Delivery Address" at bounding box center [470, 265] width 403 height 19
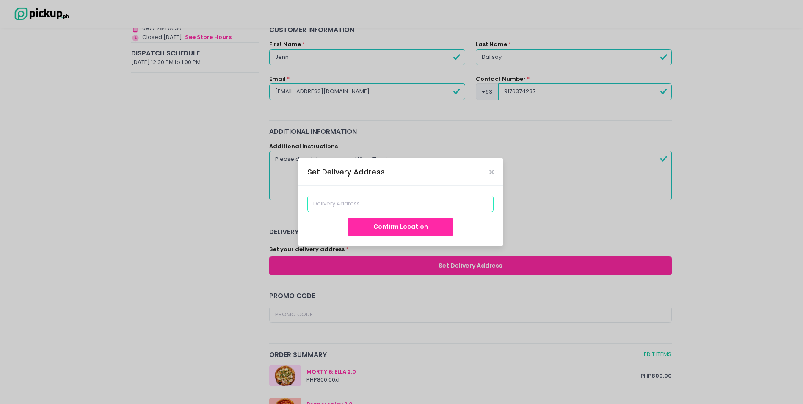
click at [413, 206] on input at bounding box center [400, 203] width 186 height 16
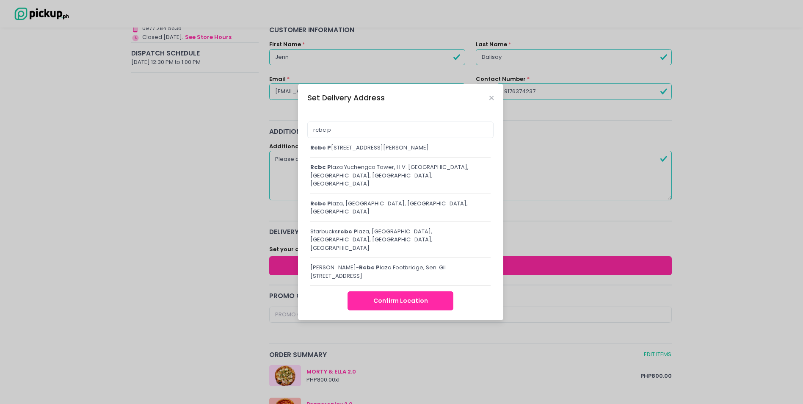
click at [415, 152] on div "rcbc [STREET_ADDRESS][PERSON_NAME]" at bounding box center [400, 147] width 181 height 8
type input "[GEOGRAPHIC_DATA][PERSON_NAME], [GEOGRAPHIC_DATA]"
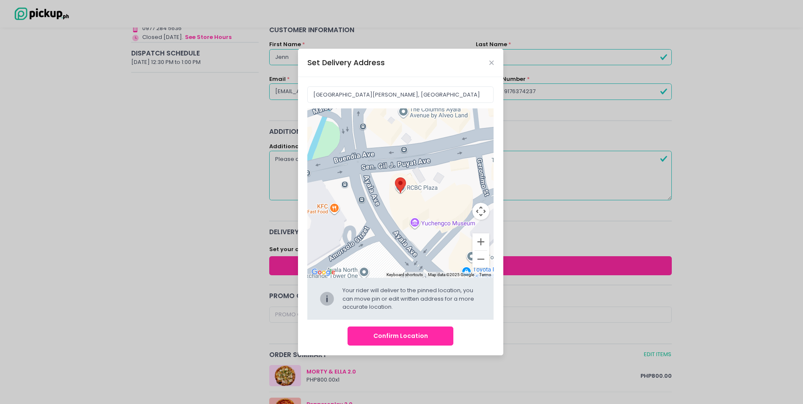
click at [408, 332] on button "Confirm Location" at bounding box center [400, 335] width 106 height 19
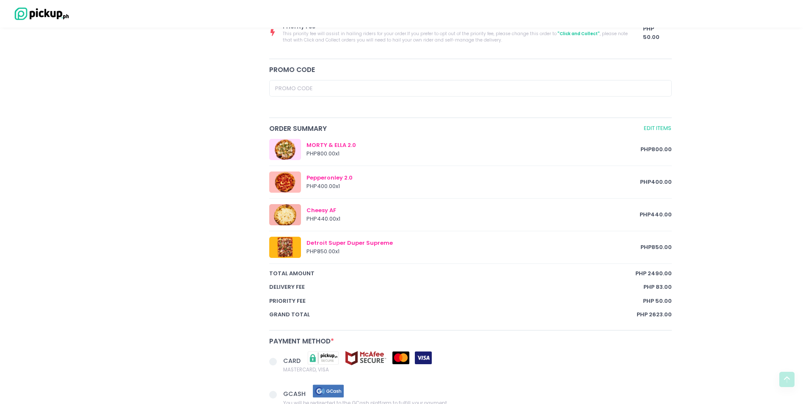
scroll to position [508, 0]
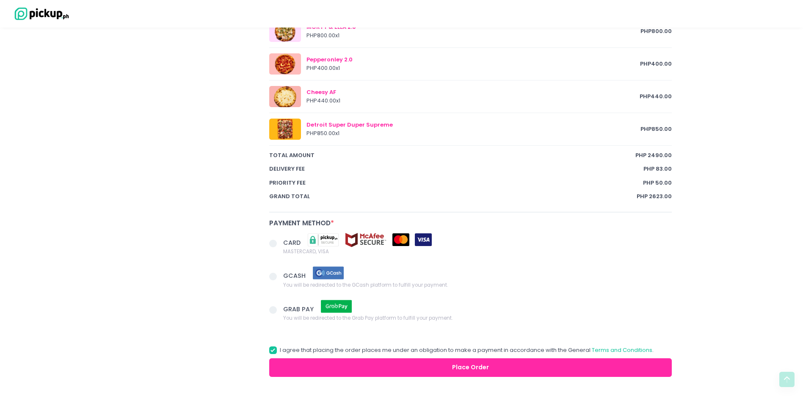
click at [272, 244] on span at bounding box center [273, 243] width 8 height 8
click at [280, 244] on input "CARD MASTERCARD, VISA" at bounding box center [283, 242] width 6 height 6
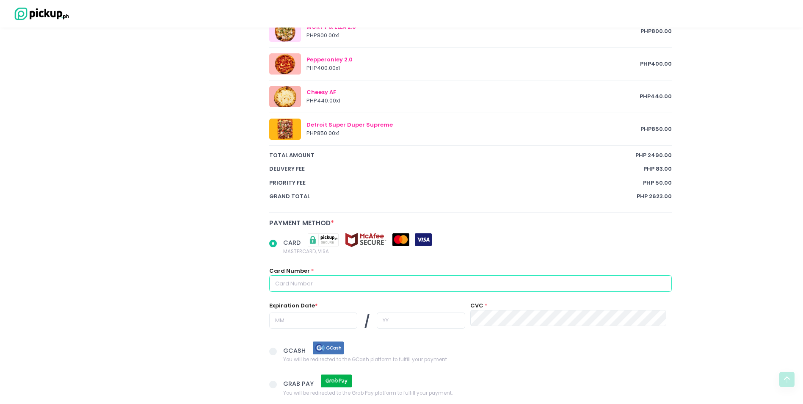
click at [448, 282] on input "text" at bounding box center [470, 283] width 403 height 16
radio input "true"
type input "4"
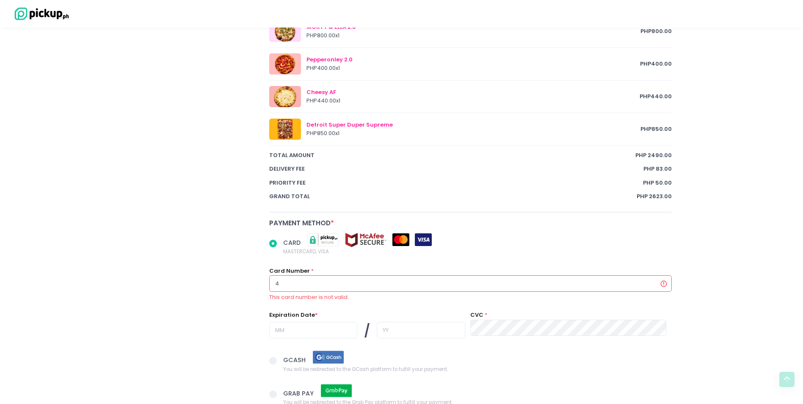
radio input "true"
type input "41"
radio input "true"
type input "418"
radio input "true"
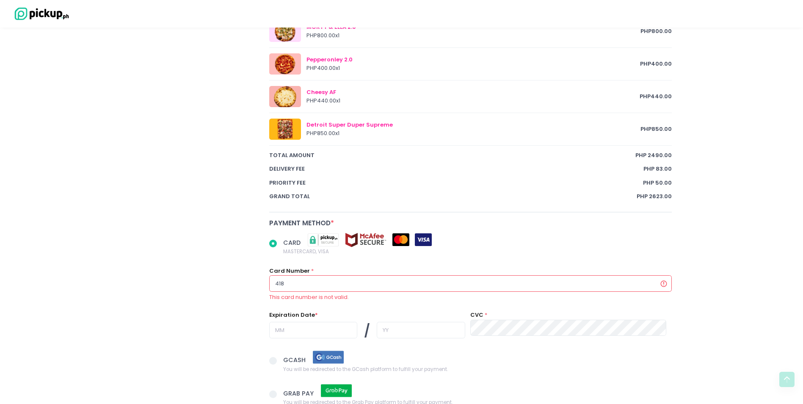
type input "4183"
radio input "true"
type input "41835"
radio input "true"
type input "418359"
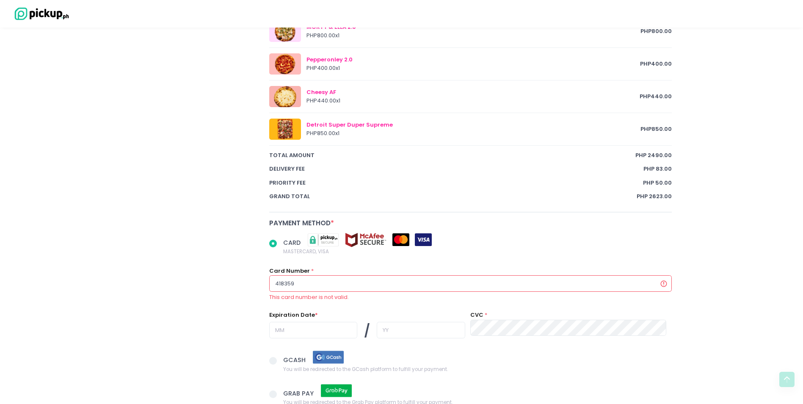
radio input "true"
type input "4183590"
radio input "true"
type input "41835900"
radio input "true"
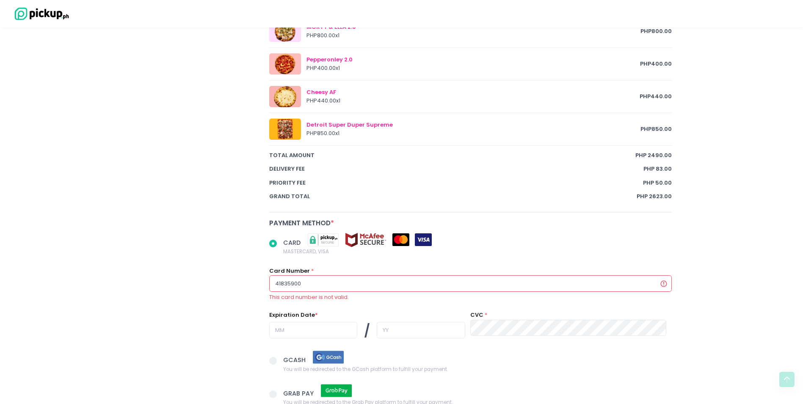
type input "418359007"
radio input "true"
type input "4183590076"
radio input "true"
type input "41835900760"
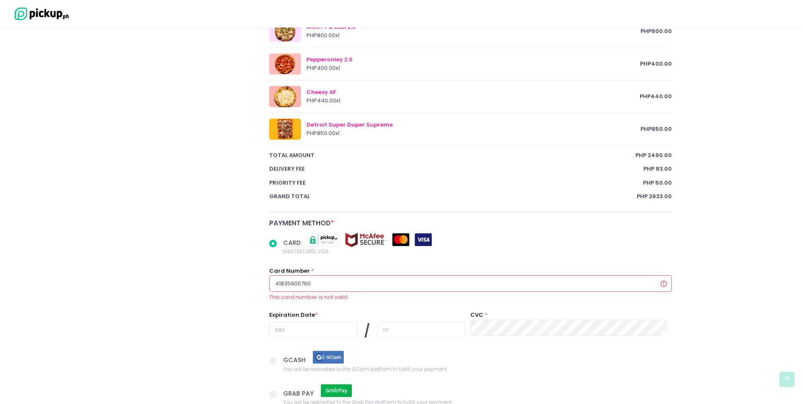
radio input "true"
type input "418359007605"
radio input "true"
type input "4183590076056"
radio input "true"
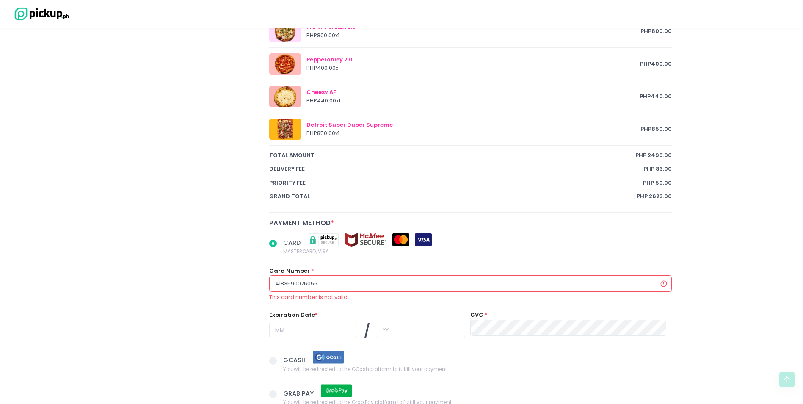
type input "41835900760561"
radio input "true"
type input "418359007605610"
radio input "true"
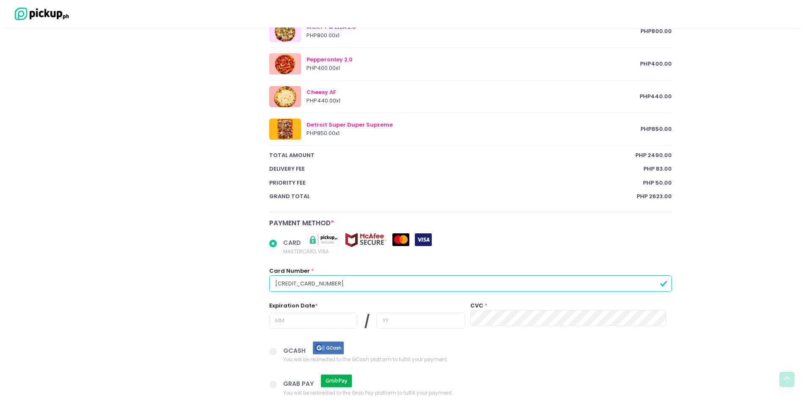
type input "[CREDIT_CARD_NUMBER]"
radio input "true"
type input "0"
radio input "true"
type input "07"
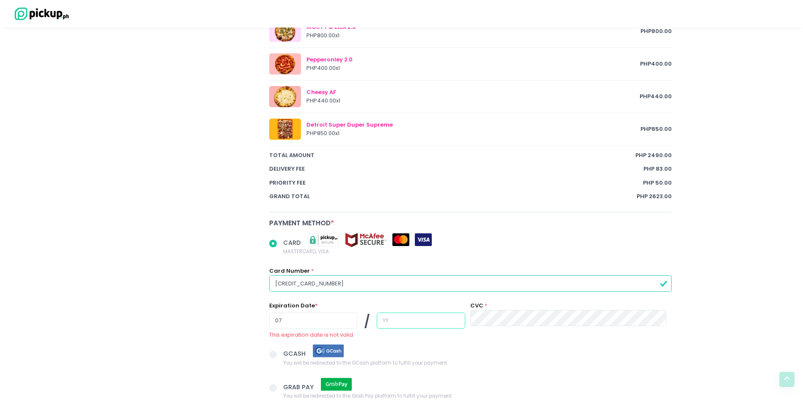
radio input "true"
type input "2"
radio input "true"
type input "28"
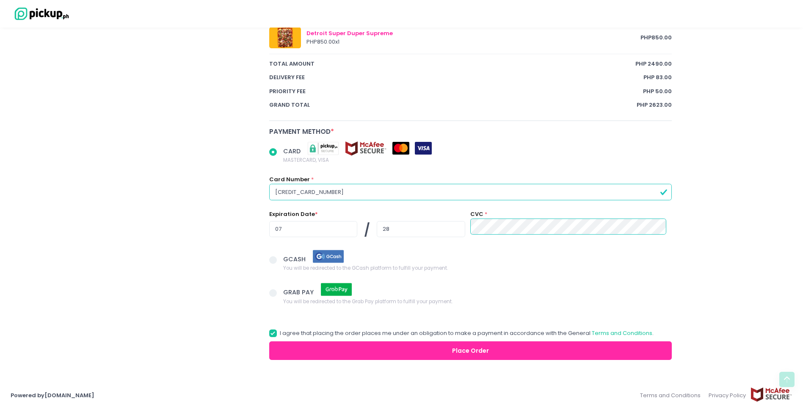
scroll to position [605, 0]
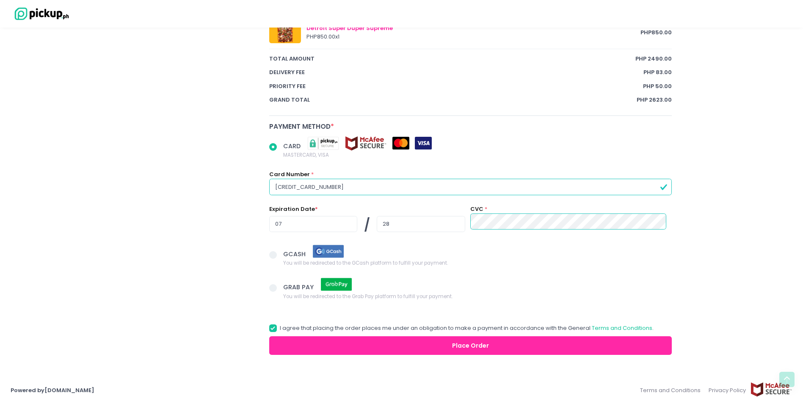
click at [561, 347] on button "Place Order" at bounding box center [470, 345] width 403 height 19
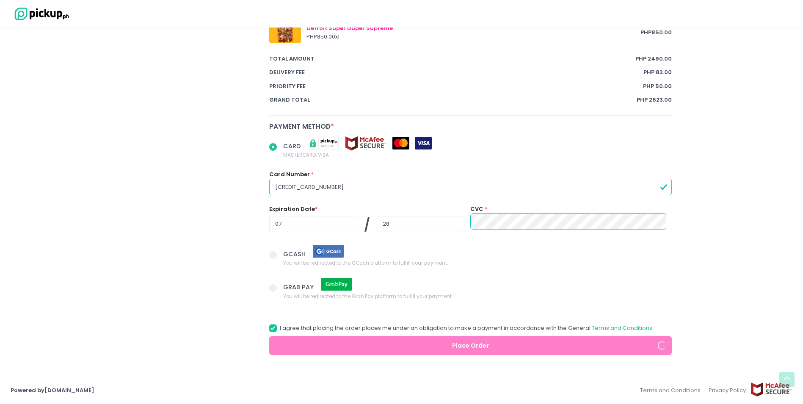
radio input "true"
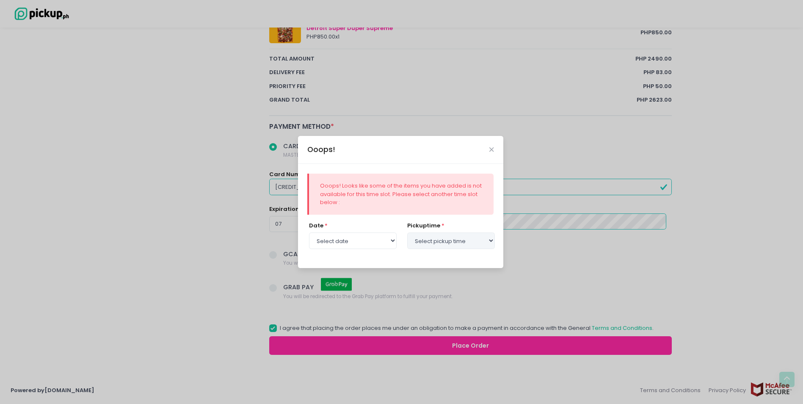
select select "[DATE]"
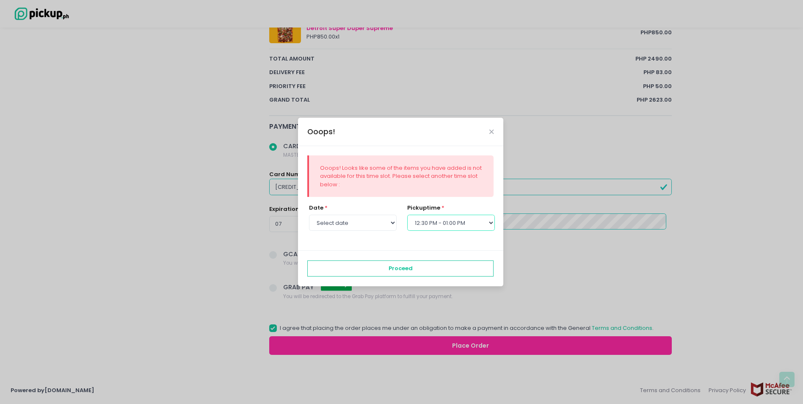
click at [489, 224] on select "Select pickup time 12:00 PM - 12:30 PM 12:30 PM - 01:00 PM 01:00 PM - 01:30 PM …" at bounding box center [451, 223] width 88 height 16
select select "13:00"
click at [407, 215] on select "Select pickup time 12:00 PM - 12:30 PM 12:30 PM - 01:00 PM 01:00 PM - 01:30 PM …" at bounding box center [451, 223] width 88 height 16
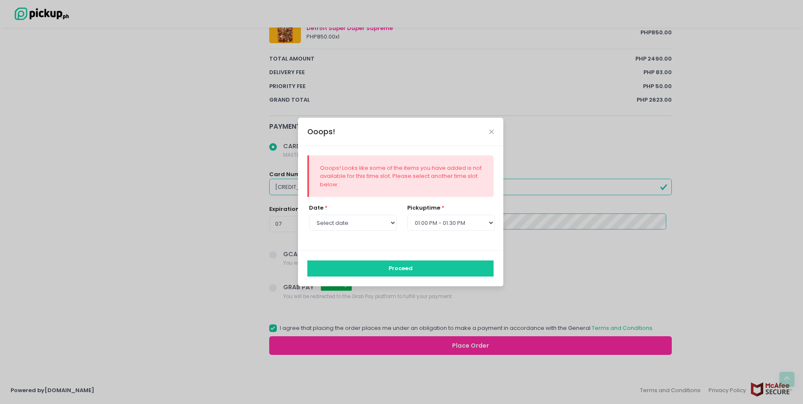
click at [451, 273] on button "Proceed" at bounding box center [400, 268] width 186 height 16
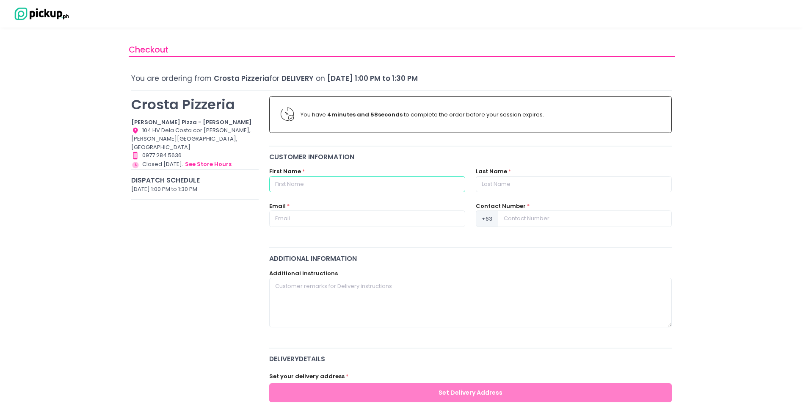
click at [331, 176] on input "text" at bounding box center [367, 184] width 196 height 16
click at [339, 185] on input "text" at bounding box center [367, 184] width 196 height 16
type input "Jenn"
type input "Dalisay"
type input "[EMAIL_ADDRESS][DOMAIN_NAME]"
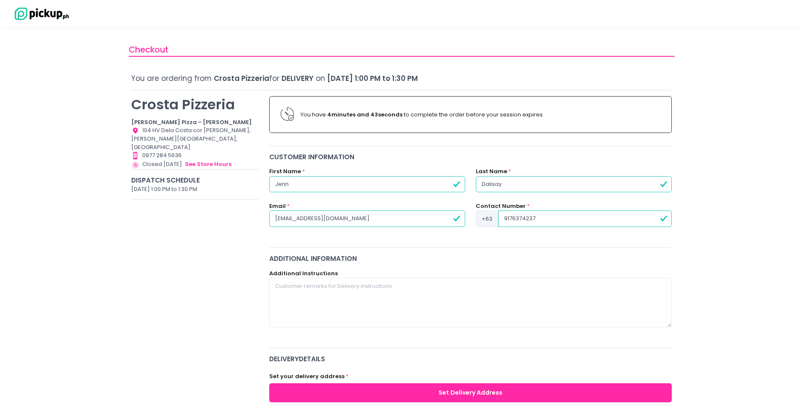
type input "9176374237"
click at [389, 283] on textarea at bounding box center [470, 302] width 403 height 49
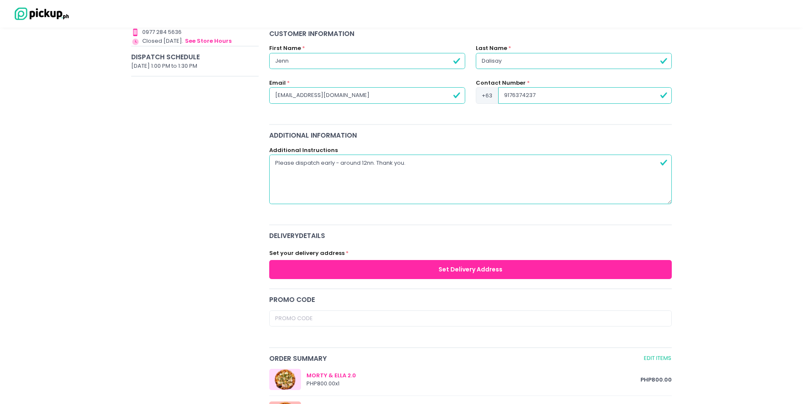
scroll to position [127, 0]
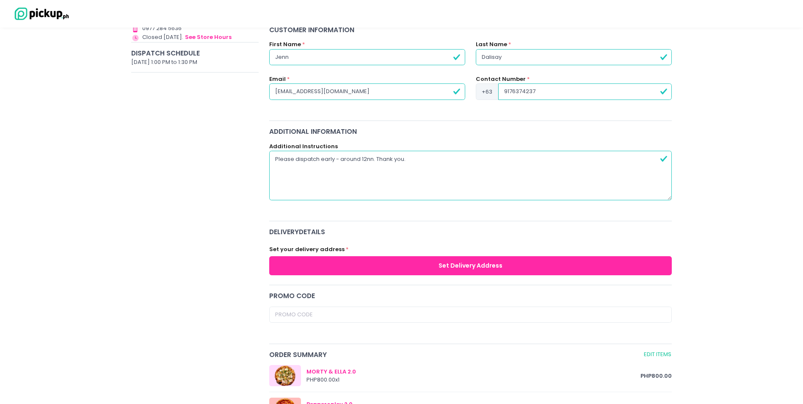
type textarea "Please dispatch early - around 12nn. Thank you."
click at [537, 260] on button "Set Delivery Address" at bounding box center [470, 265] width 403 height 19
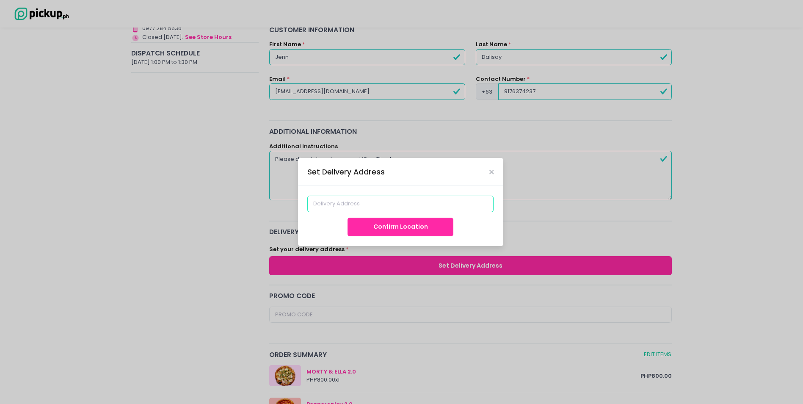
click at [344, 202] on input at bounding box center [400, 203] width 186 height 16
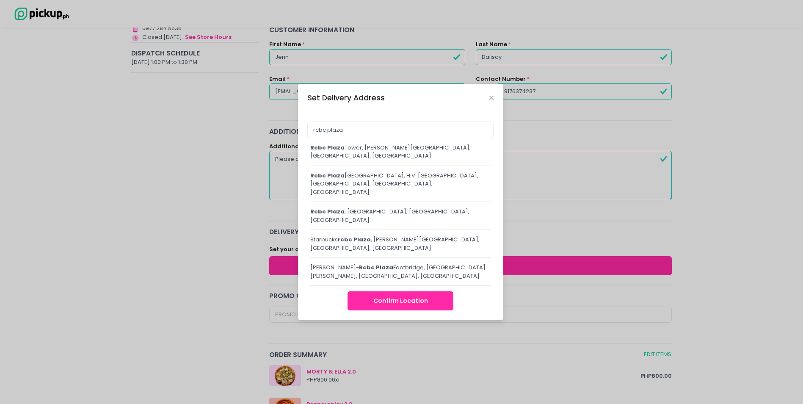
click at [350, 160] on div "[GEOGRAPHIC_DATA], [PERSON_NAME][STREET_ADDRESS]" at bounding box center [400, 151] width 181 height 17
type input "[GEOGRAPHIC_DATA][PERSON_NAME], [GEOGRAPHIC_DATA]"
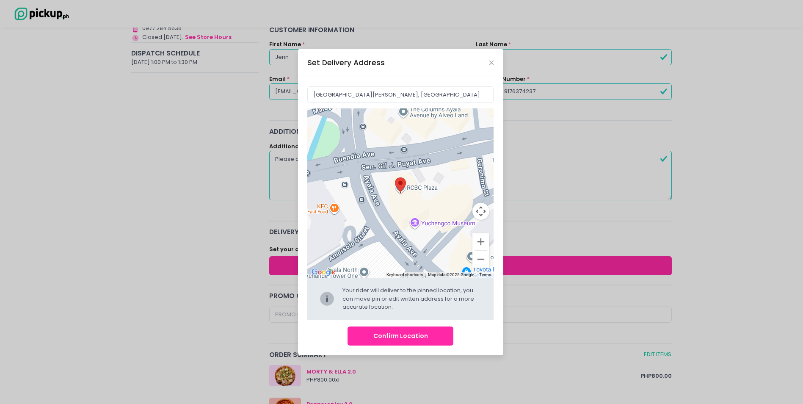
click at [426, 339] on button "Confirm Location" at bounding box center [400, 335] width 106 height 19
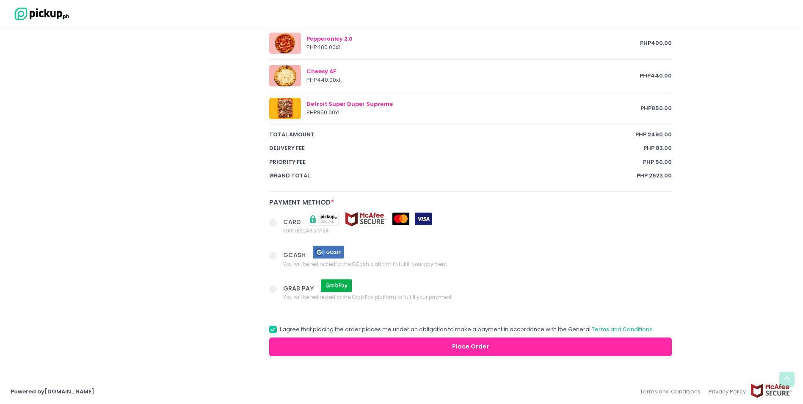
scroll to position [530, 0]
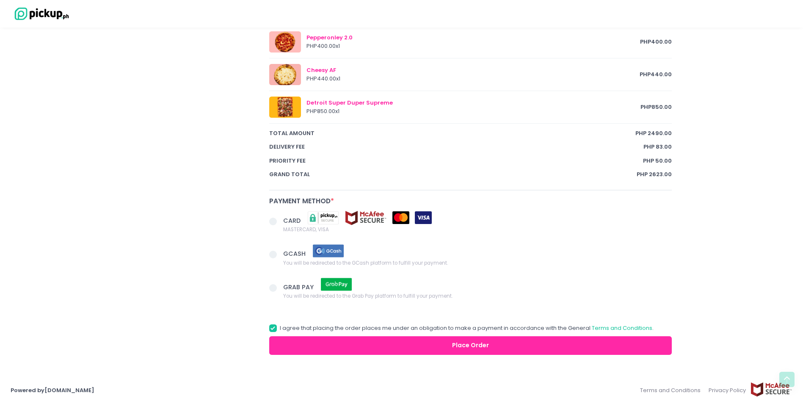
click at [272, 220] on span at bounding box center [273, 221] width 8 height 8
click at [280, 220] on input "CARD MASTERCARD, VISA" at bounding box center [283, 220] width 6 height 6
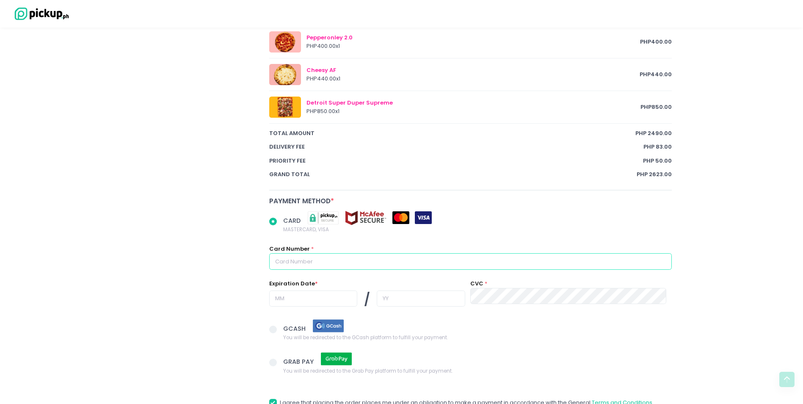
click at [420, 263] on input "text" at bounding box center [470, 261] width 403 height 16
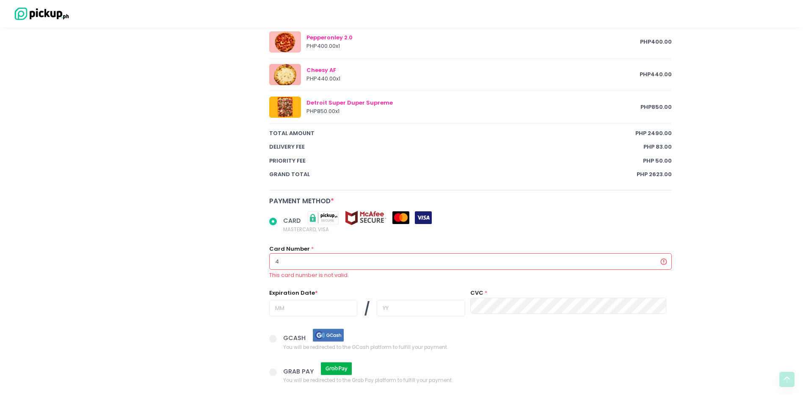
radio input "true"
type input "4"
radio input "true"
type input "41"
radio input "true"
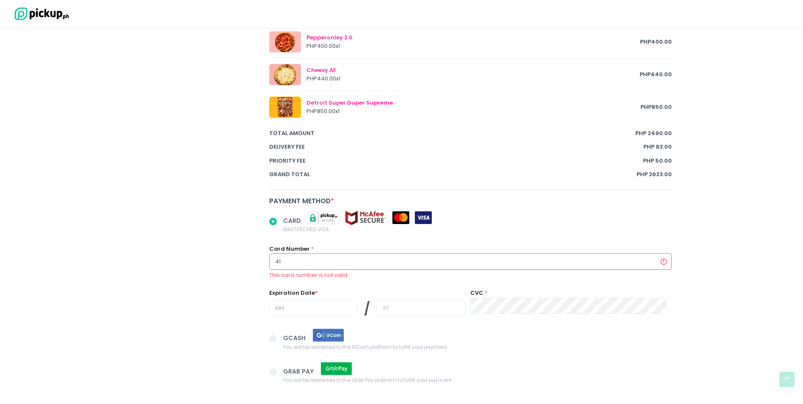
type input "418"
radio input "true"
type input "4183"
radio input "true"
type input "41835"
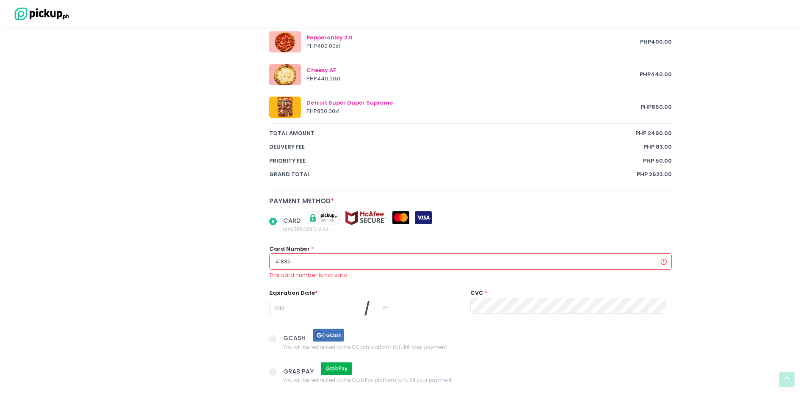
radio input "true"
type input "418359"
radio input "true"
type input "4183590"
radio input "true"
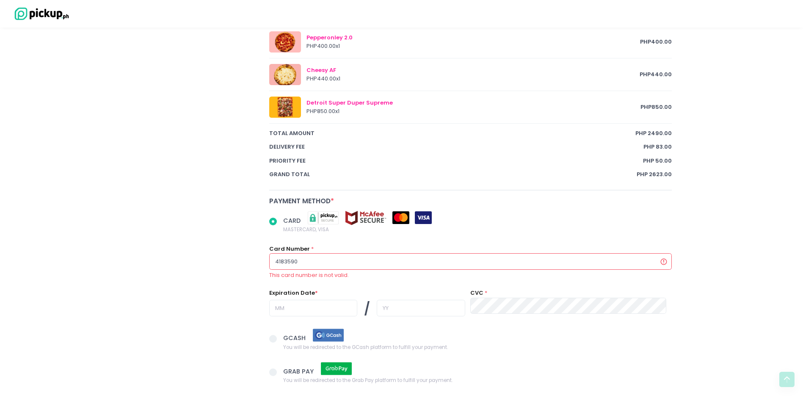
type input "41835900"
radio input "true"
type input "418359007"
radio input "true"
type input "4183590076"
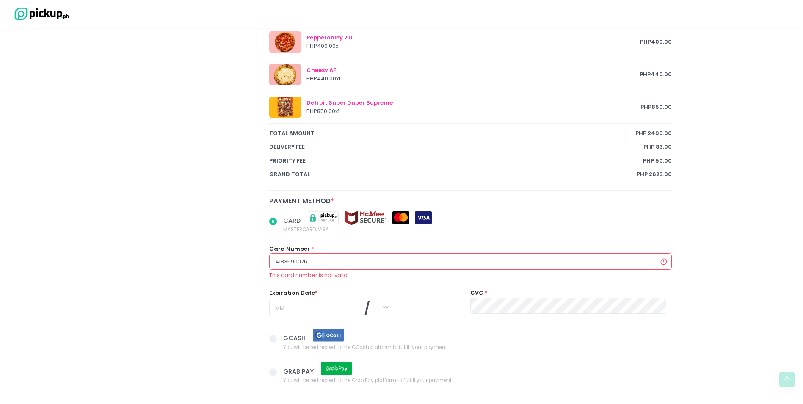
radio input "true"
type input "41835900760"
radio input "true"
type input "418359007605"
radio input "true"
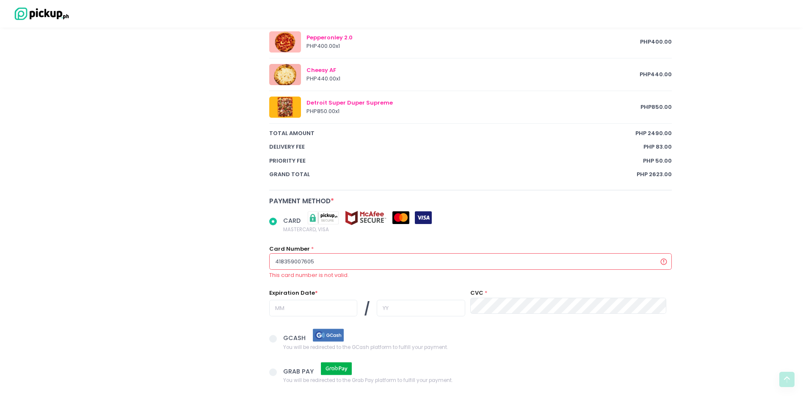
type input "4183590076056"
radio input "true"
type input "41835900760561"
radio input "true"
type input "418359007605610"
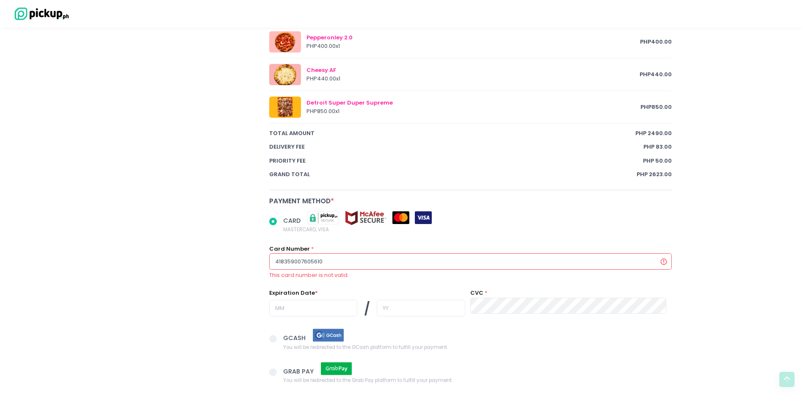
radio input "true"
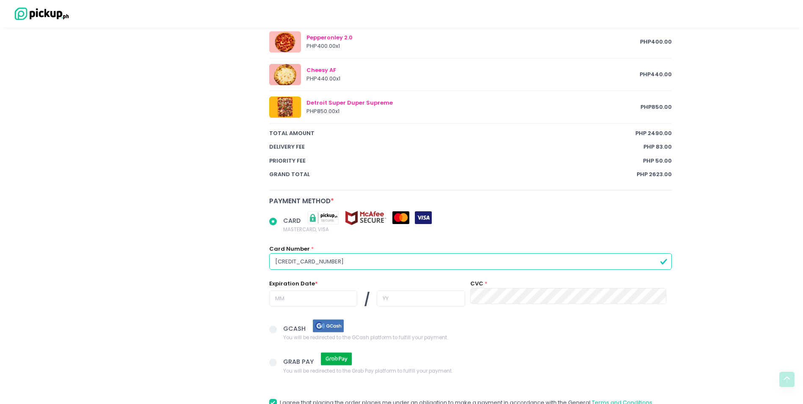
type input "[CREDIT_CARD_NUMBER]"
radio input "true"
type input "0"
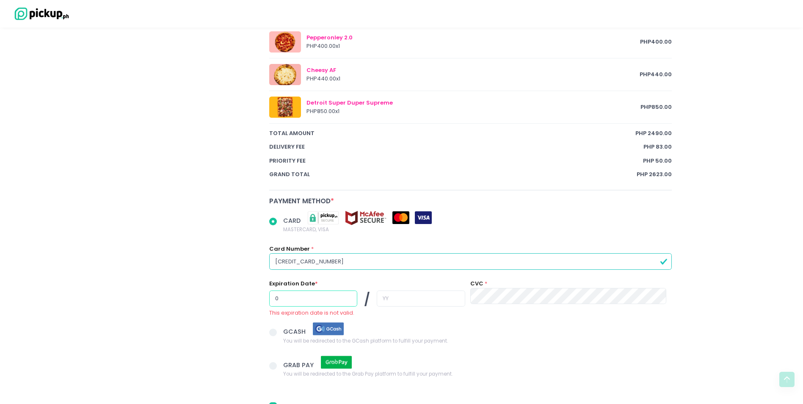
radio input "true"
type input "07"
radio input "true"
type input "2"
radio input "true"
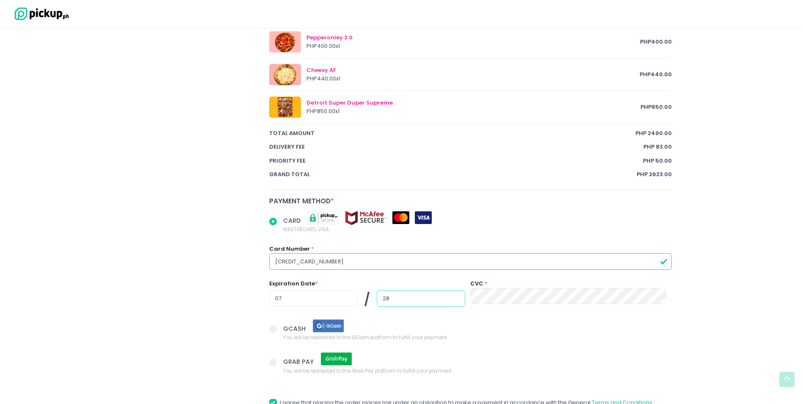
type input "28"
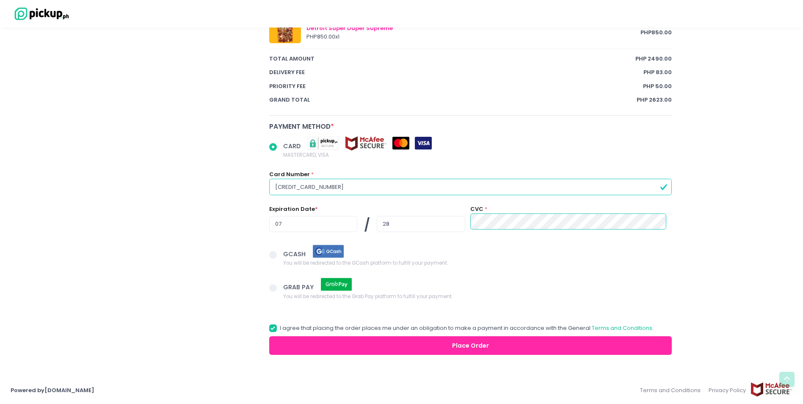
scroll to position [605, 0]
click at [542, 350] on button "Place Order" at bounding box center [470, 345] width 403 height 19
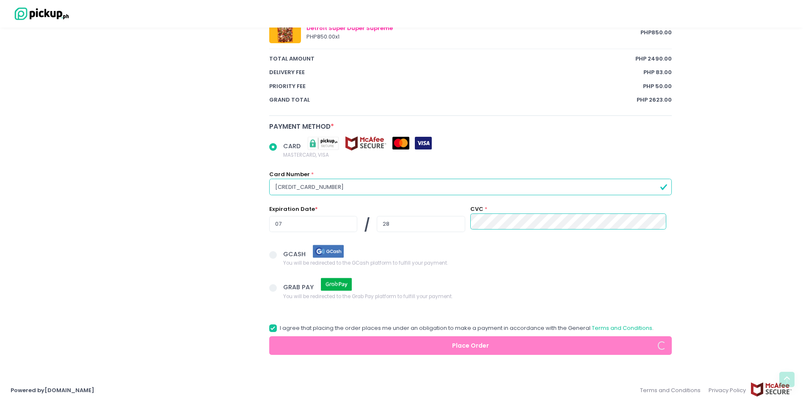
radio input "true"
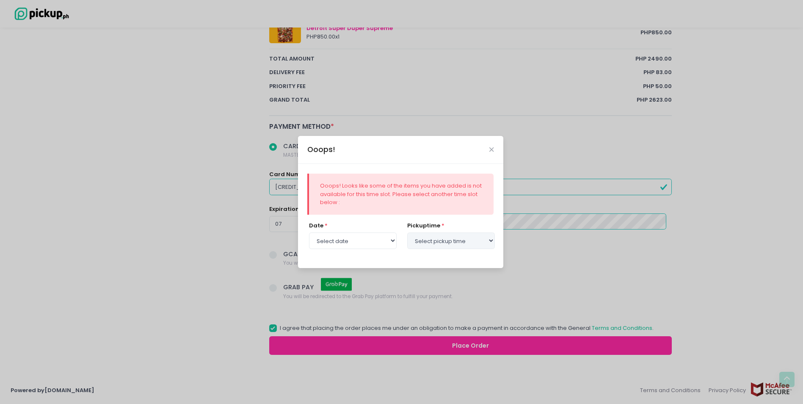
select select "[DATE]"
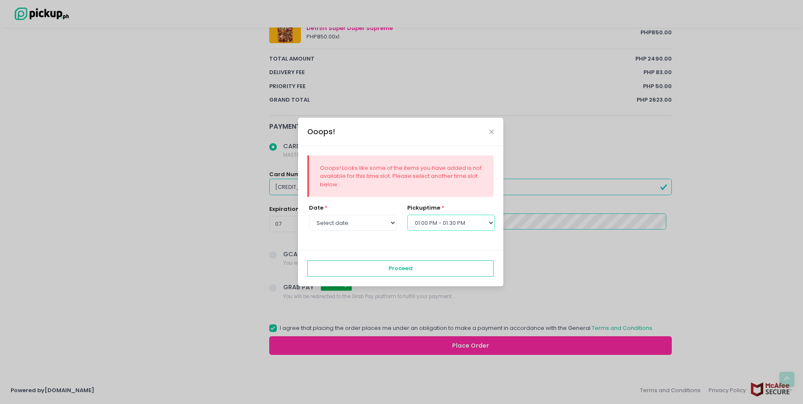
click at [476, 223] on select "Select pickup time 12:00 PM - 12:30 PM 12:30 PM - 01:00 PM 01:00 PM - 01:30 PM …" at bounding box center [451, 223] width 88 height 16
select select "13:30"
click at [407, 215] on select "Select pickup time 12:00 PM - 12:30 PM 12:30 PM - 01:00 PM 01:00 PM - 01:30 PM …" at bounding box center [451, 223] width 88 height 16
click at [493, 133] on icon "Close" at bounding box center [491, 132] width 4 height 6
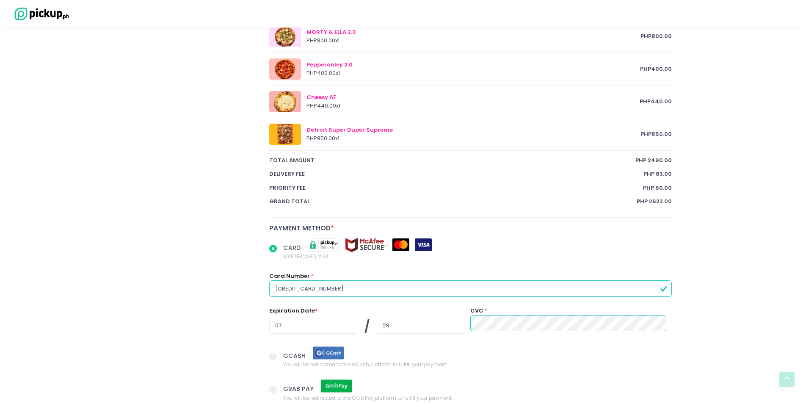
scroll to position [592, 0]
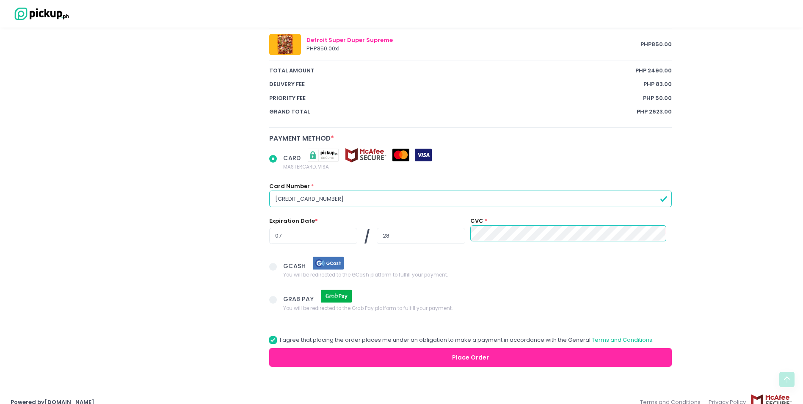
click at [560, 363] on button "Place Order" at bounding box center [470, 357] width 403 height 19
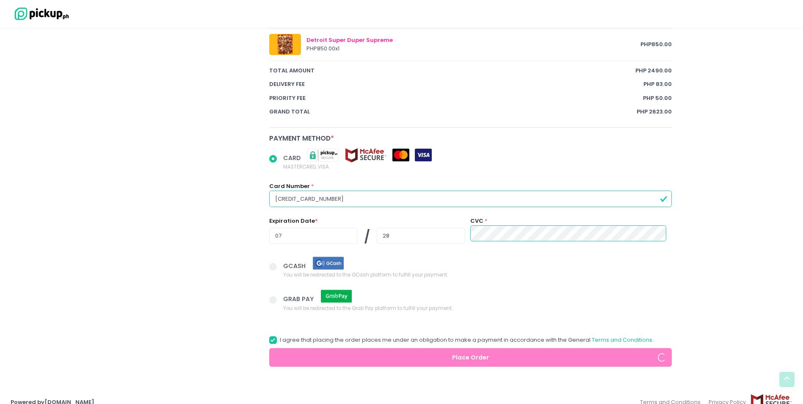
radio input "true"
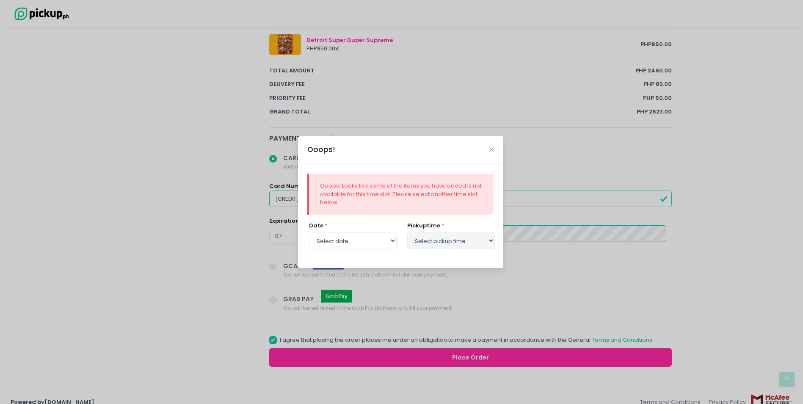
select select "[DATE]"
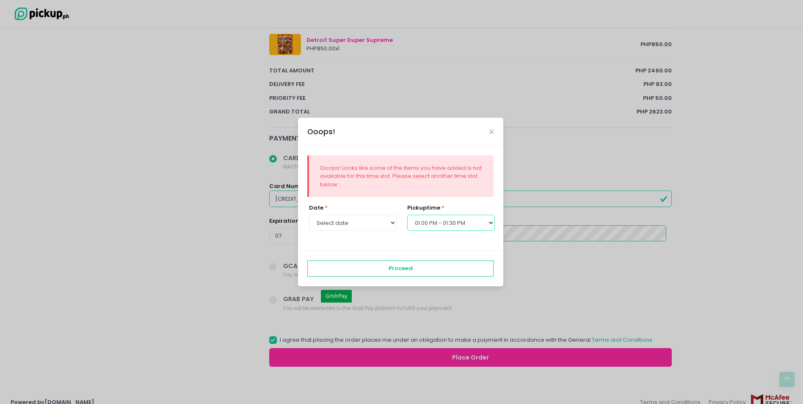
click at [465, 221] on select "Select pickup time 12:00 PM - 12:30 PM 12:30 PM - 01:00 PM 01:00 PM - 01:30 PM …" at bounding box center [451, 223] width 88 height 16
select select "13:30"
click at [407, 215] on select "Select pickup time 12:00 PM - 12:30 PM 12:30 PM - 01:00 PM 01:00 PM - 01:30 PM …" at bounding box center [451, 223] width 88 height 16
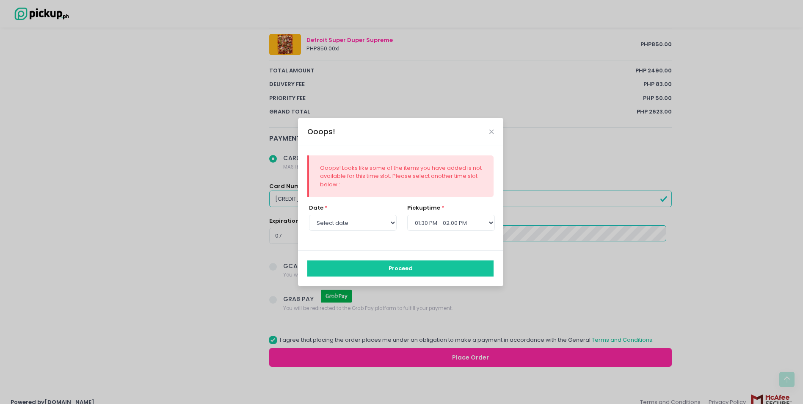
click at [438, 265] on button "Proceed" at bounding box center [400, 268] width 186 height 16
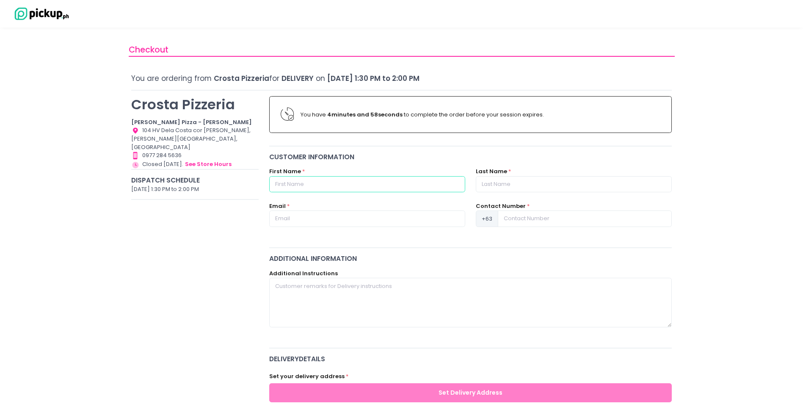
click at [388, 180] on input "text" at bounding box center [367, 184] width 196 height 16
type input "Jenn"
type input "Dalisay"
type input "[EMAIL_ADDRESS][DOMAIN_NAME]"
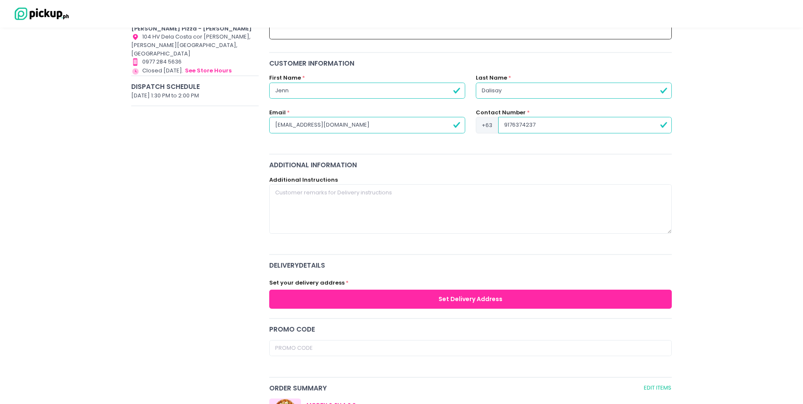
scroll to position [127, 0]
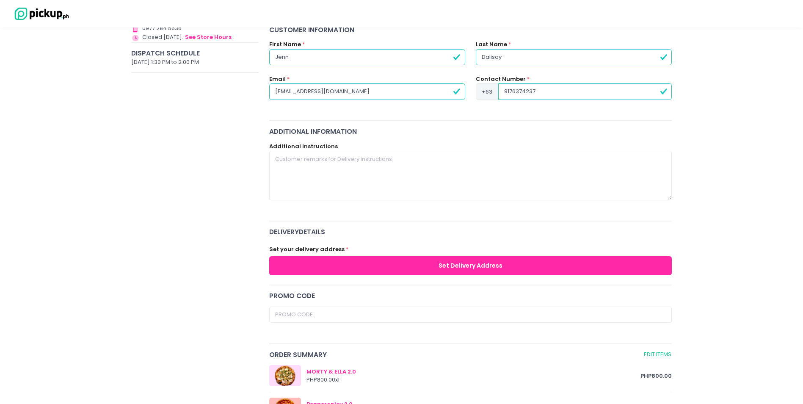
type input "9176374237"
click at [548, 269] on button "Set Delivery Address" at bounding box center [470, 265] width 403 height 19
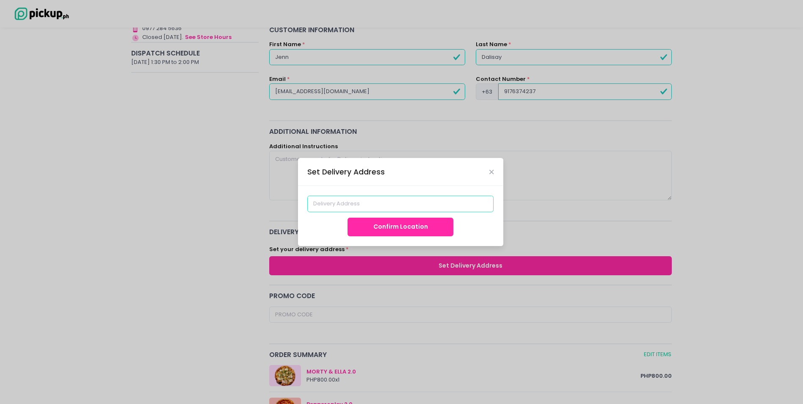
click at [382, 201] on input at bounding box center [400, 203] width 186 height 16
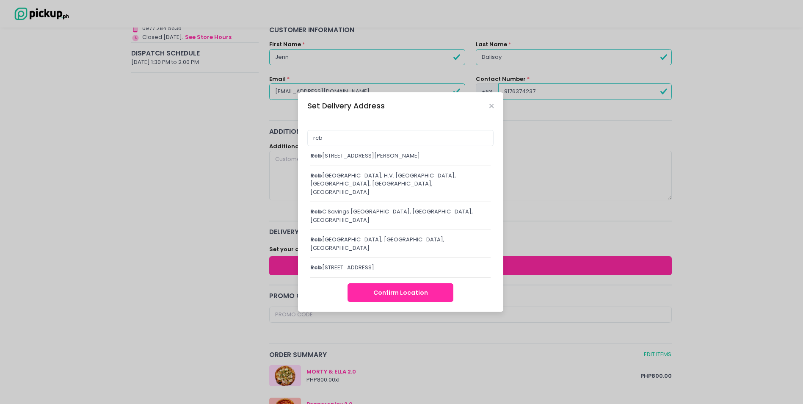
click at [378, 158] on div "rcb [STREET_ADDRESS][PERSON_NAME]" at bounding box center [400, 155] width 181 height 8
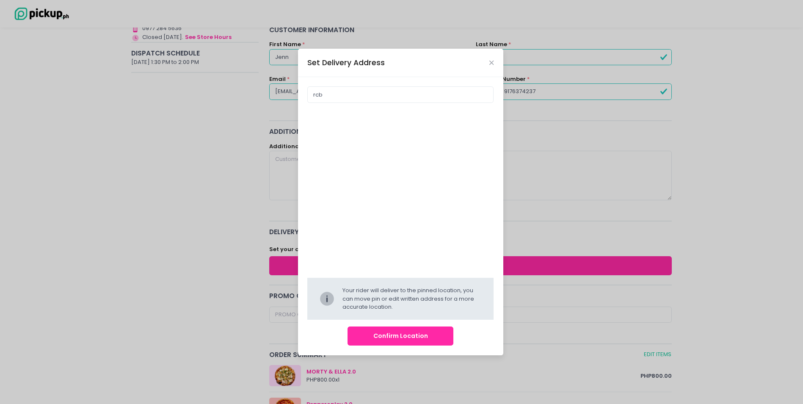
type input "[GEOGRAPHIC_DATA][PERSON_NAME], [GEOGRAPHIC_DATA]"
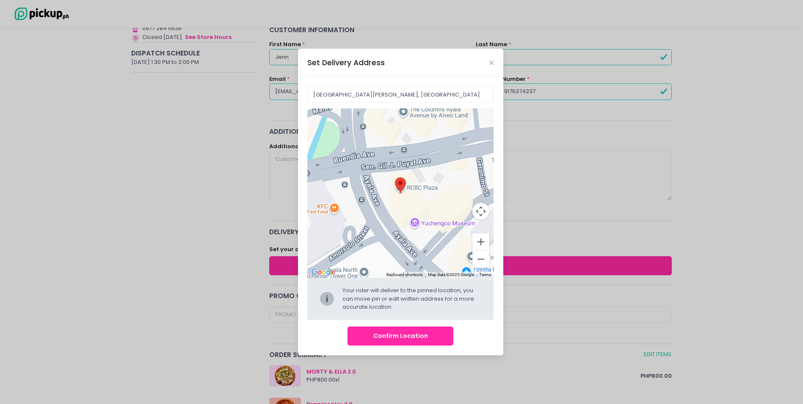
click at [423, 334] on button "Confirm Location" at bounding box center [400, 335] width 106 height 19
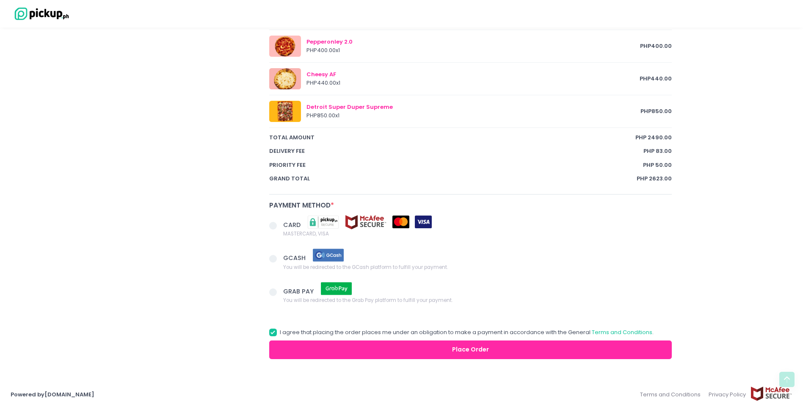
scroll to position [530, 0]
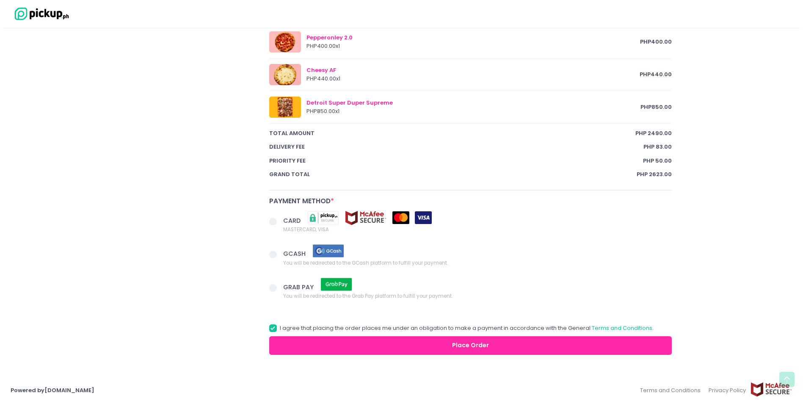
click at [274, 224] on span at bounding box center [273, 221] width 8 height 8
click at [280, 223] on input "CARD MASTERCARD, VISA" at bounding box center [283, 220] width 6 height 6
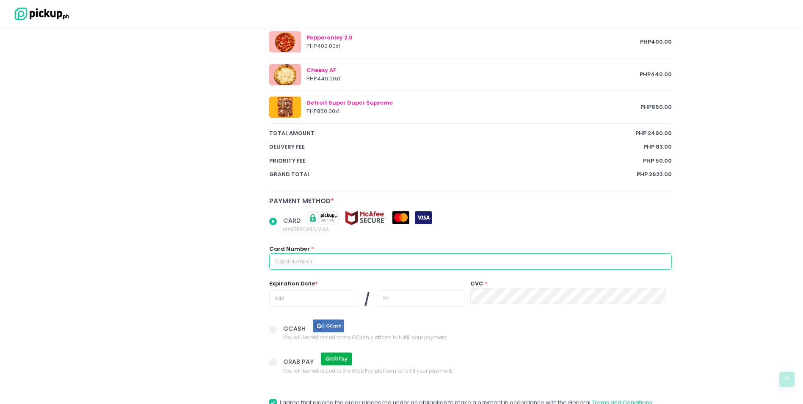
click at [369, 261] on input "text" at bounding box center [470, 261] width 403 height 16
radio input "true"
type input "4"
radio input "true"
type input "41"
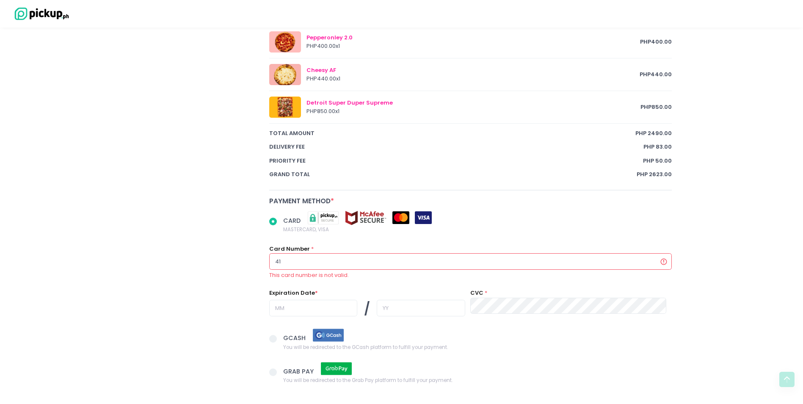
radio input "true"
type input "418"
radio input "true"
type input "4183"
radio input "true"
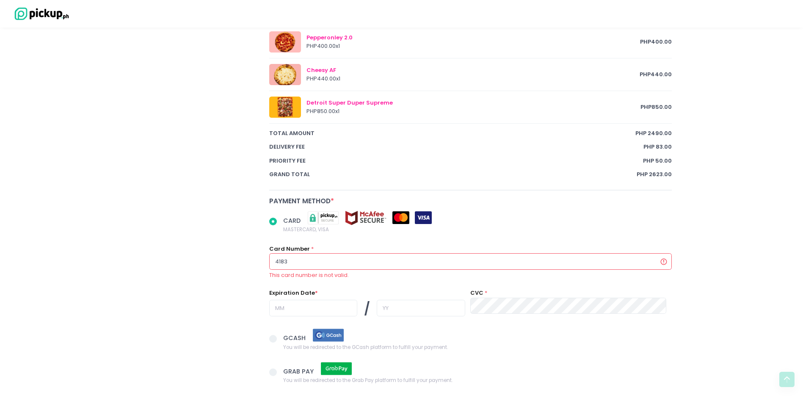
type input "41835"
radio input "true"
type input "418359"
radio input "true"
type input "4183590"
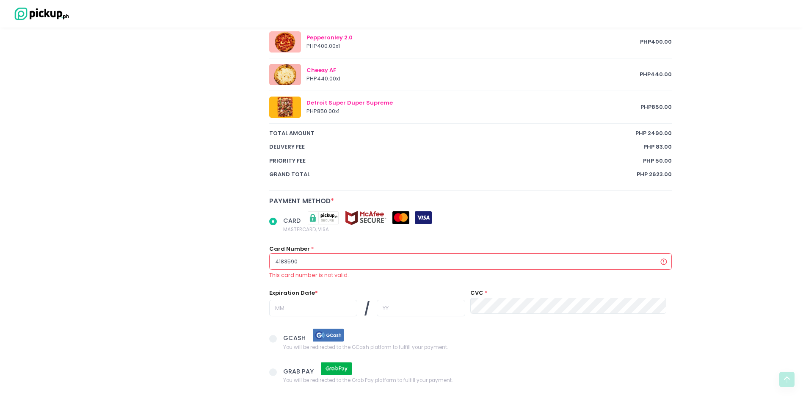
radio input "true"
type input "41835900"
radio input "true"
type input "418359007"
radio input "true"
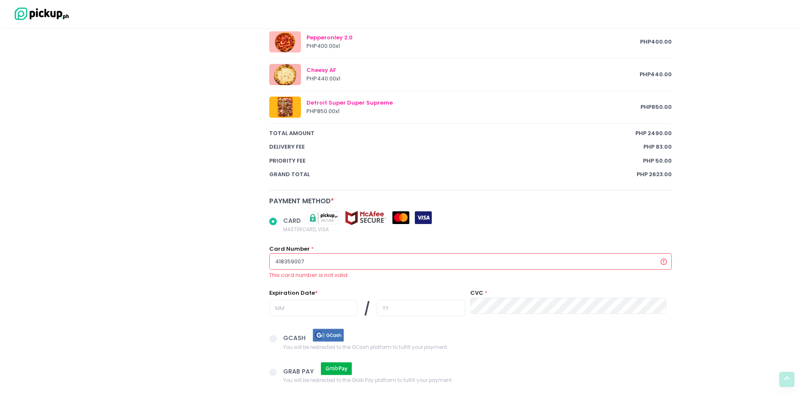
type input "4183590076"
radio input "true"
type input "41835900760"
radio input "true"
type input "418359007605"
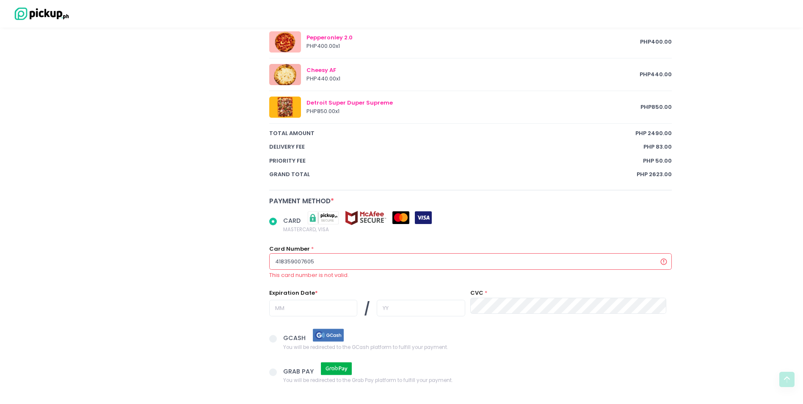
radio input "true"
type input "4183590076056"
radio input "true"
type input "41835900760561"
radio input "true"
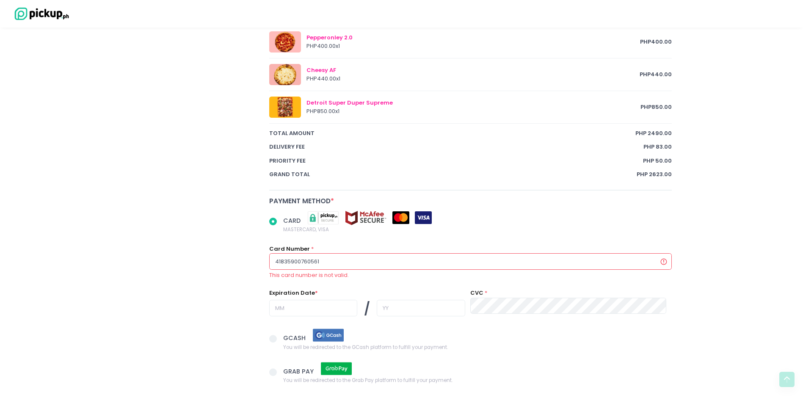
type input "418359007605610"
radio input "true"
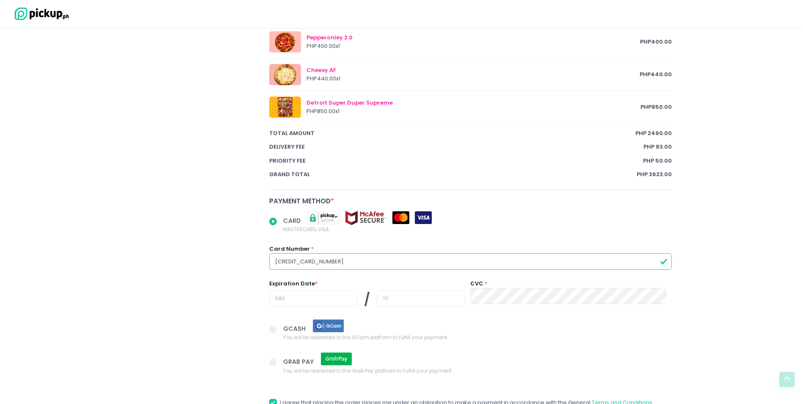
type input "[CREDIT_CARD_NUMBER]"
radio input "true"
type input "0"
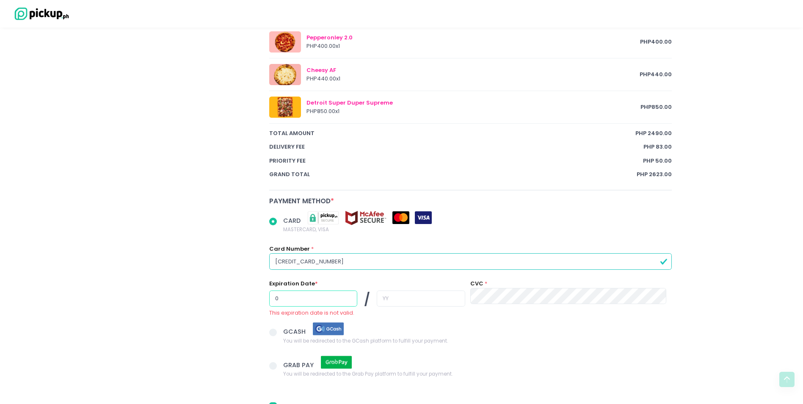
radio input "true"
type input "07"
radio input "true"
type input "2"
radio input "true"
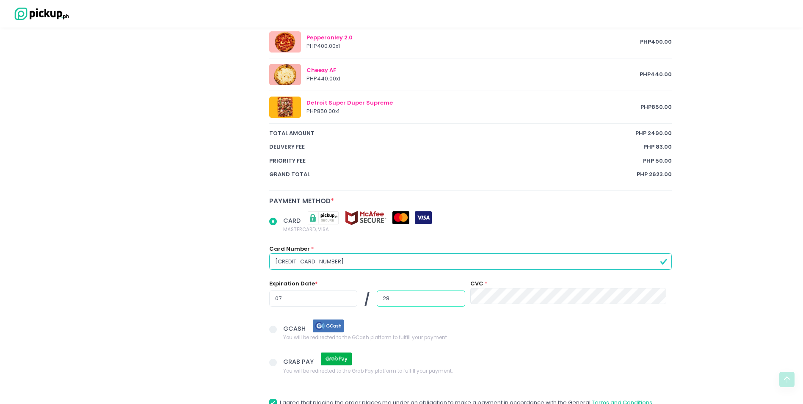
type input "28"
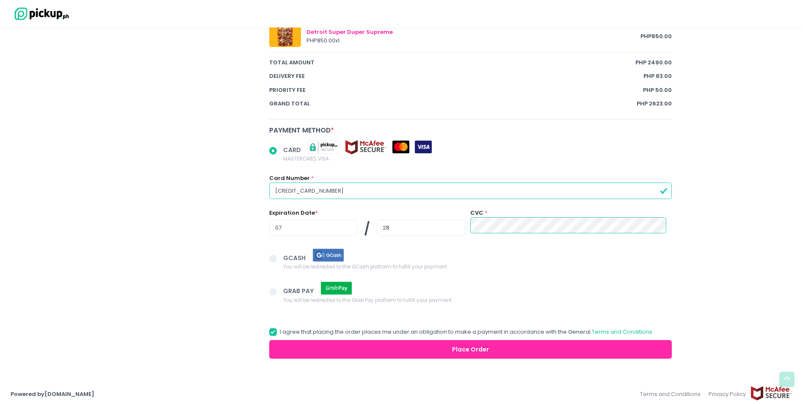
scroll to position [605, 0]
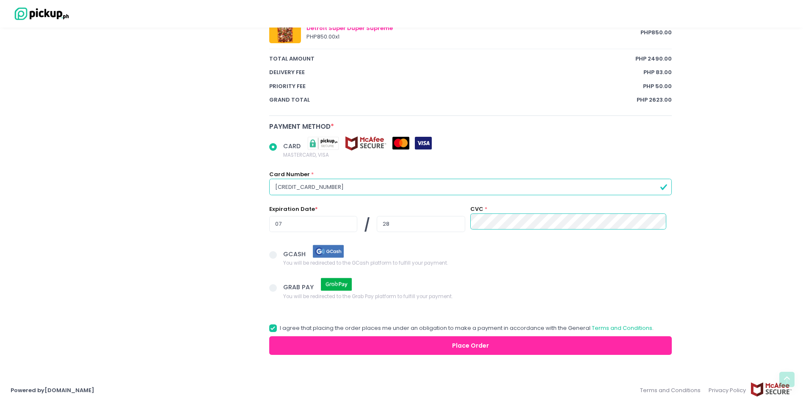
click at [485, 344] on button "Place Order" at bounding box center [470, 345] width 403 height 19
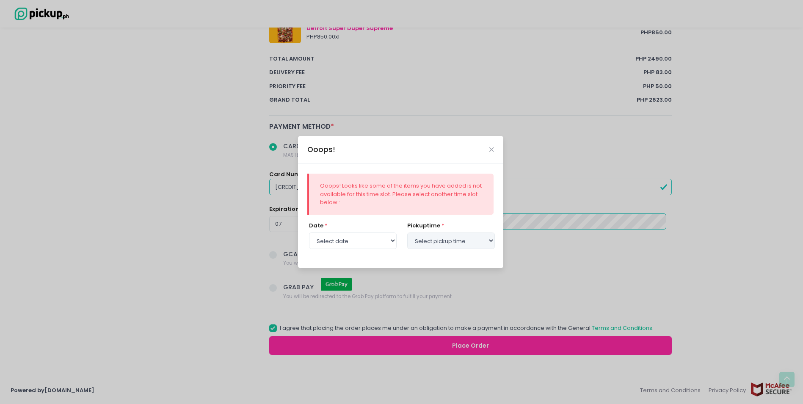
radio input "true"
select select "[DATE]"
select select "13:30"
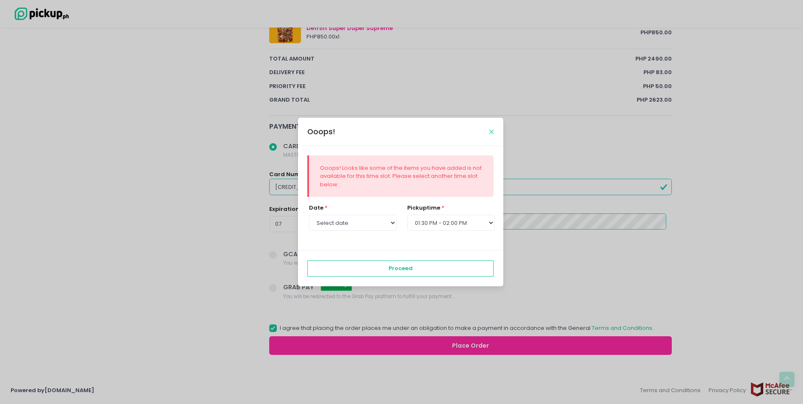
click at [491, 132] on icon "Close" at bounding box center [491, 132] width 4 height 6
radio input "true"
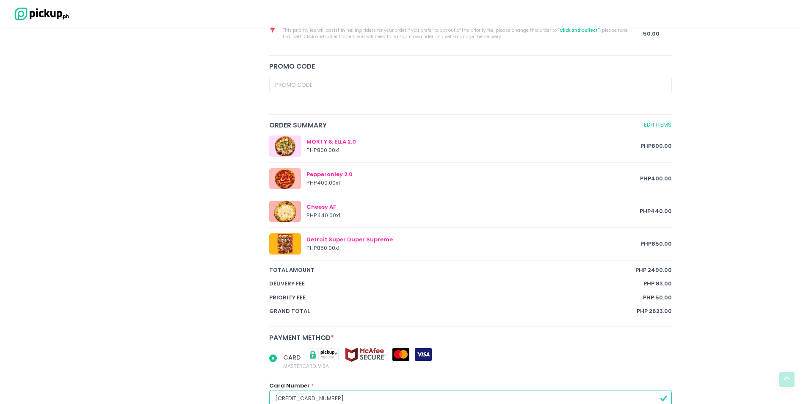
scroll to position [224, 0]
